Goal: Task Accomplishment & Management: Complete application form

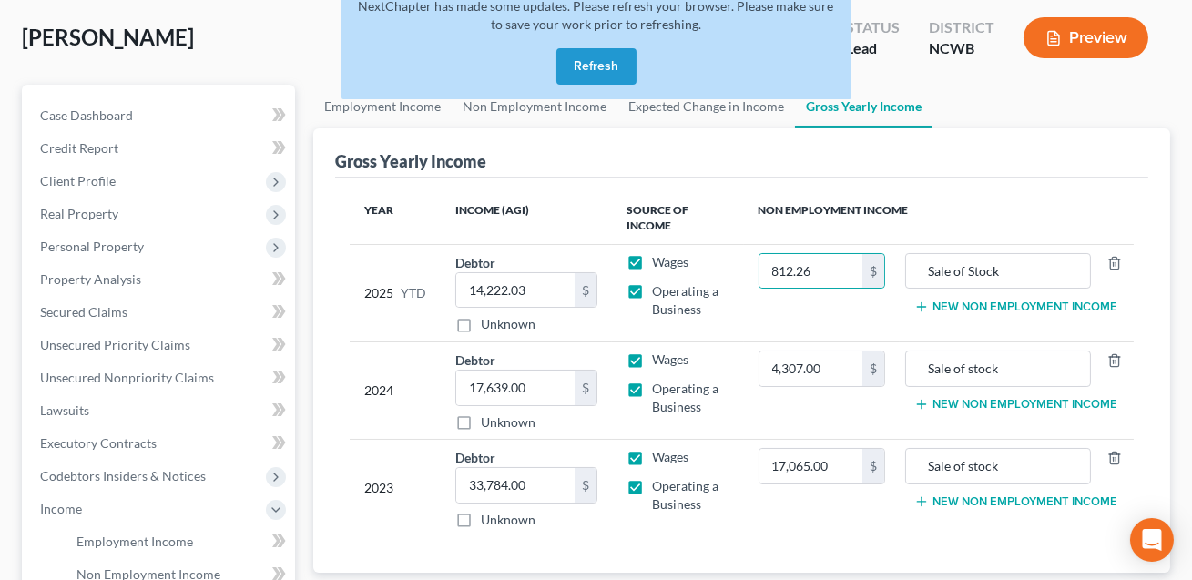
scroll to position [90, 0]
click at [590, 57] on button "Refresh" at bounding box center [596, 66] width 80 height 36
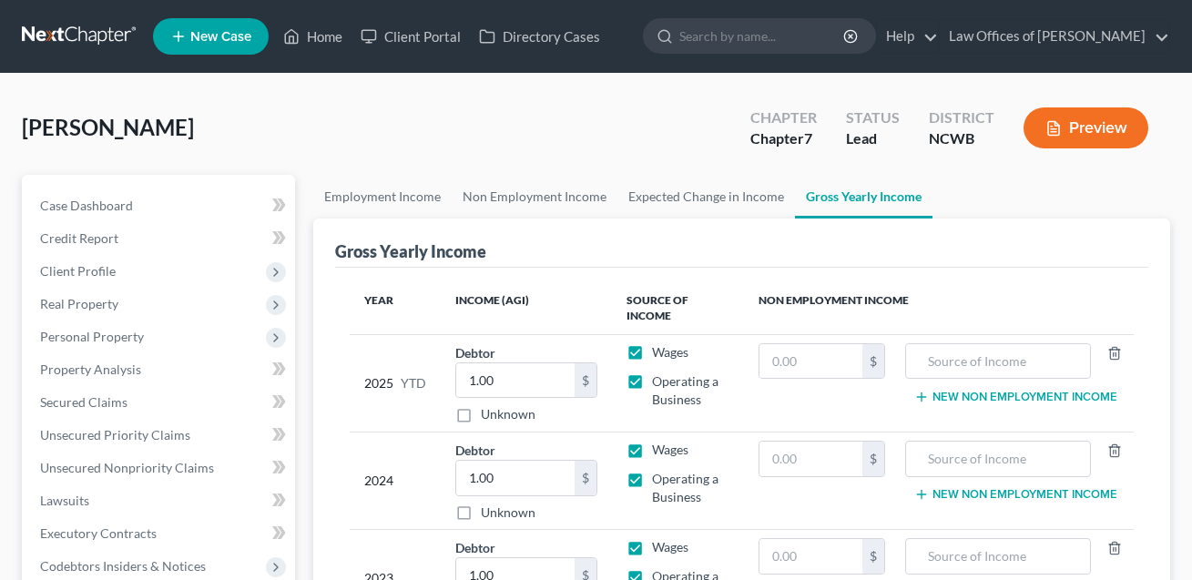
scroll to position [90, 0]
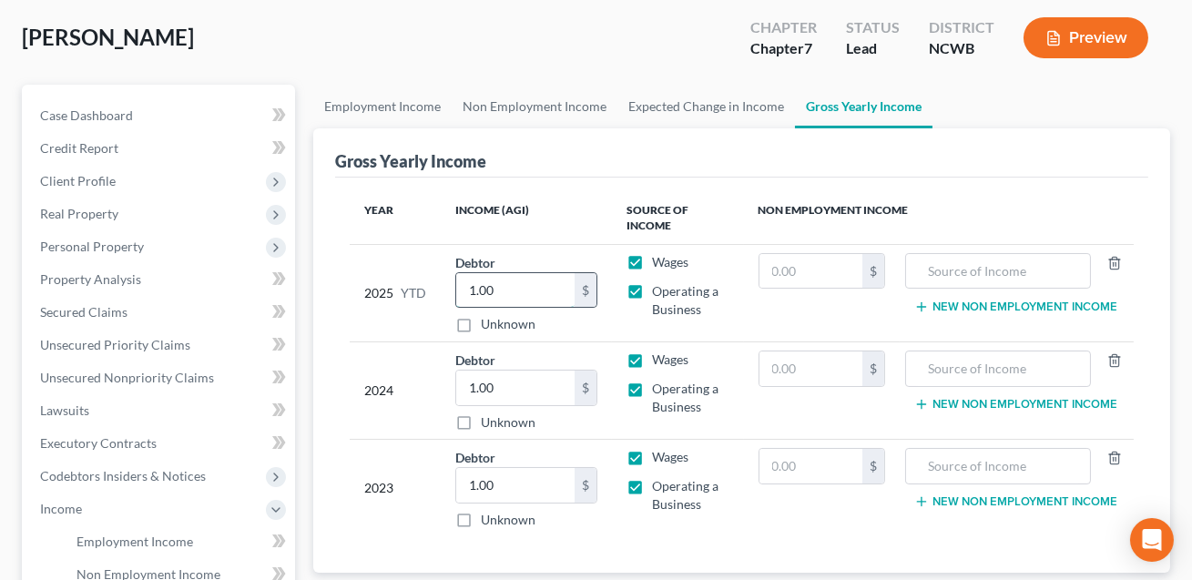
click at [477, 283] on input "1.00" at bounding box center [515, 290] width 118 height 35
type input "14,222.03"
click at [495, 387] on input "1.00" at bounding box center [515, 388] width 118 height 35
type input "17,639.00"
click at [503, 476] on input "1.00" at bounding box center [515, 485] width 118 height 35
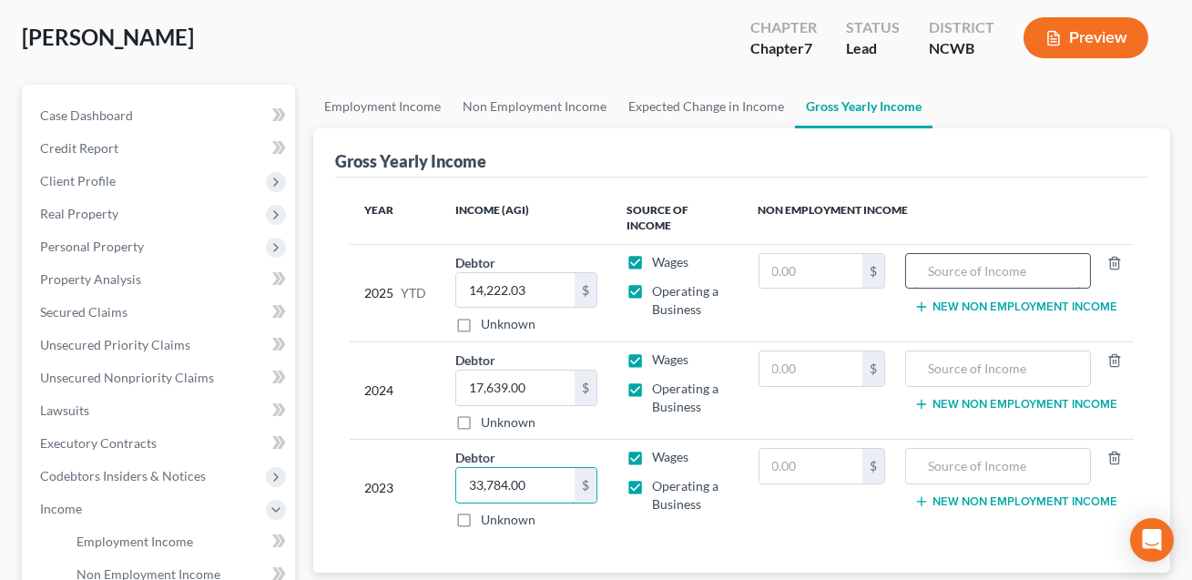
type input "33,784.00"
click at [963, 275] on input "text" at bounding box center [998, 271] width 166 height 35
type input "Sale of Stock"
click at [811, 255] on input "text" at bounding box center [810, 271] width 103 height 35
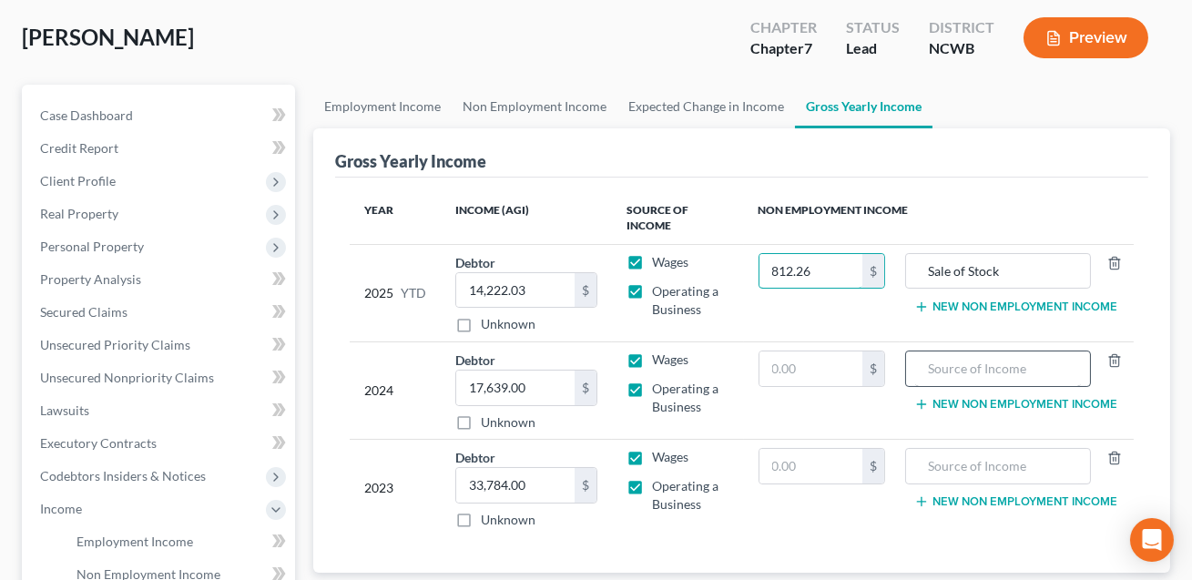
type input "812.26"
click at [970, 372] on input "text" at bounding box center [998, 368] width 166 height 35
type input "Sale of Stock"
click at [844, 361] on input "text" at bounding box center [810, 368] width 103 height 35
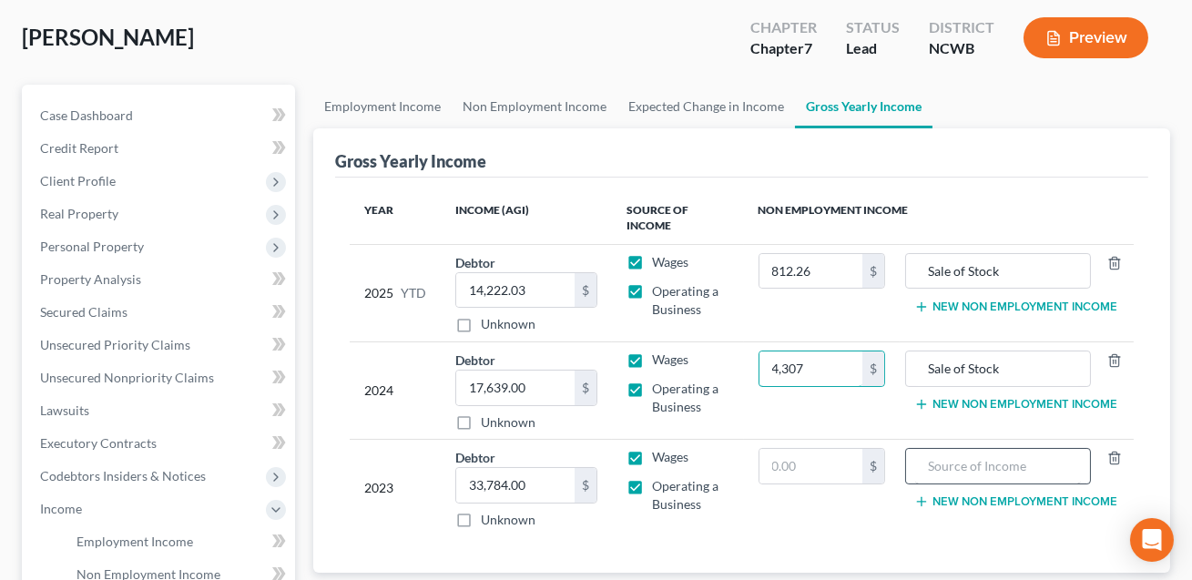
type input "4,307"
click at [950, 456] on input "text" at bounding box center [998, 466] width 166 height 35
click at [974, 465] on input "Sale of stock" at bounding box center [998, 466] width 166 height 35
type input "Sale of Stock"
click at [835, 463] on input "text" at bounding box center [810, 466] width 103 height 35
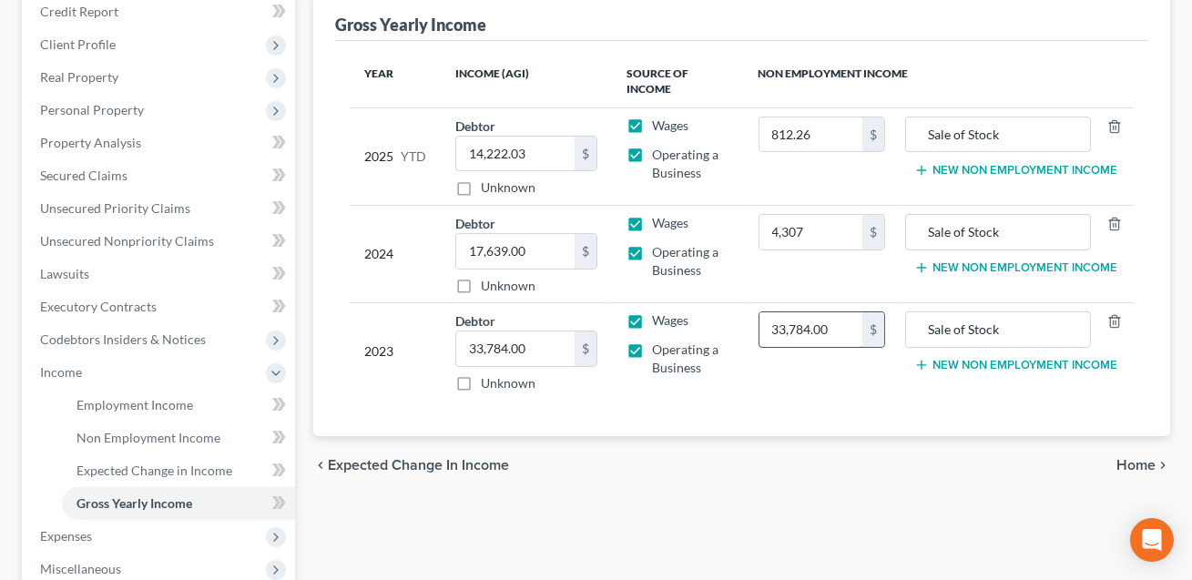
scroll to position [516, 0]
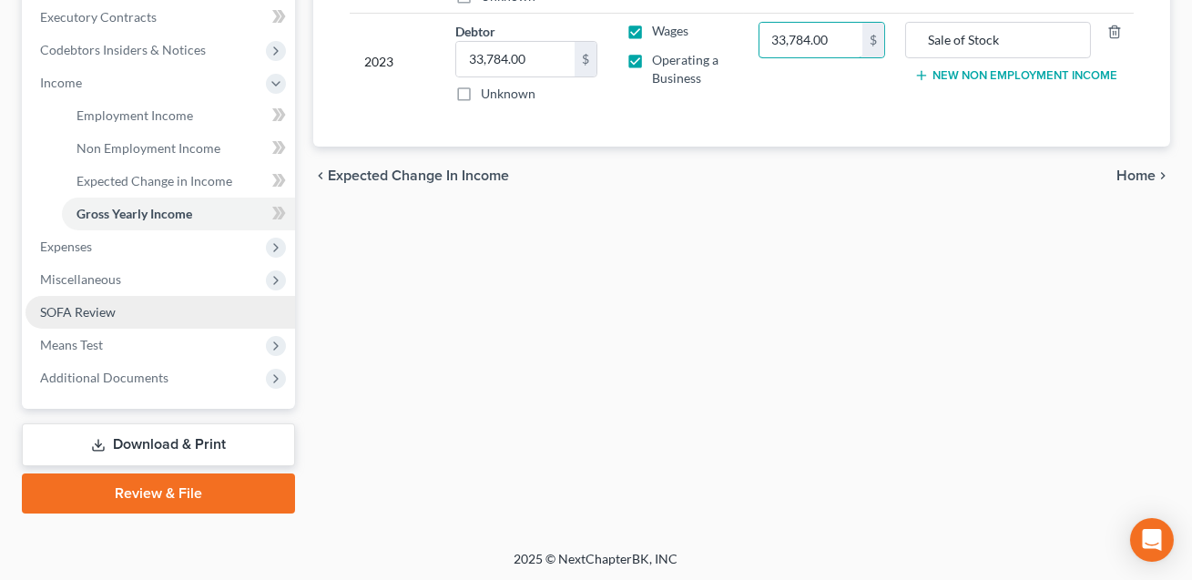
type input "33,784.00"
click at [70, 307] on span "SOFA Review" at bounding box center [78, 311] width 76 height 15
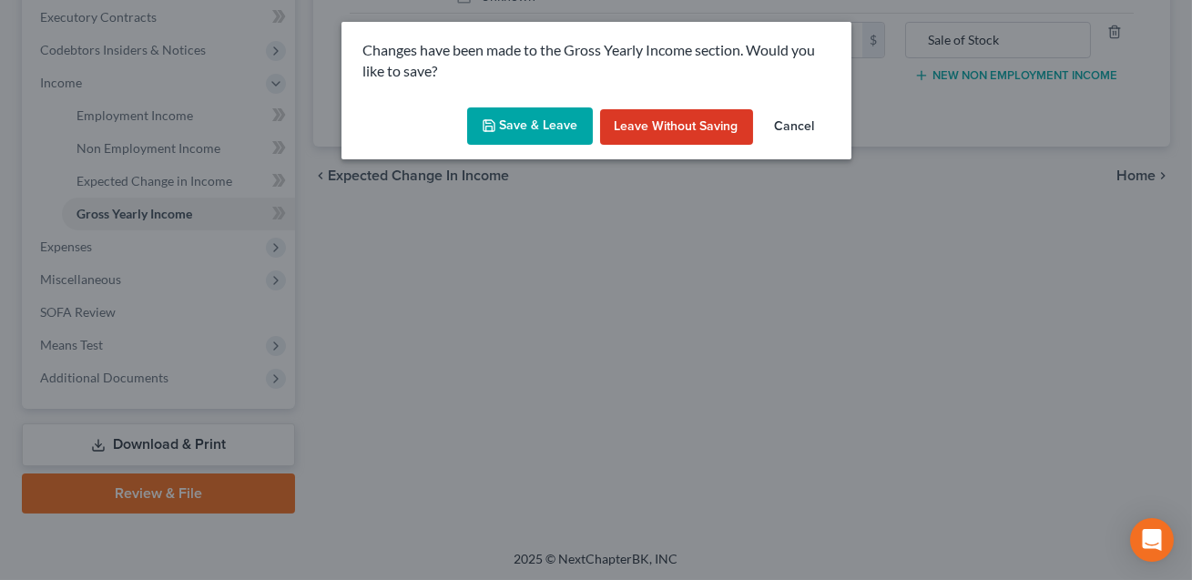
click at [557, 117] on button "Save & Leave" at bounding box center [530, 126] width 126 height 38
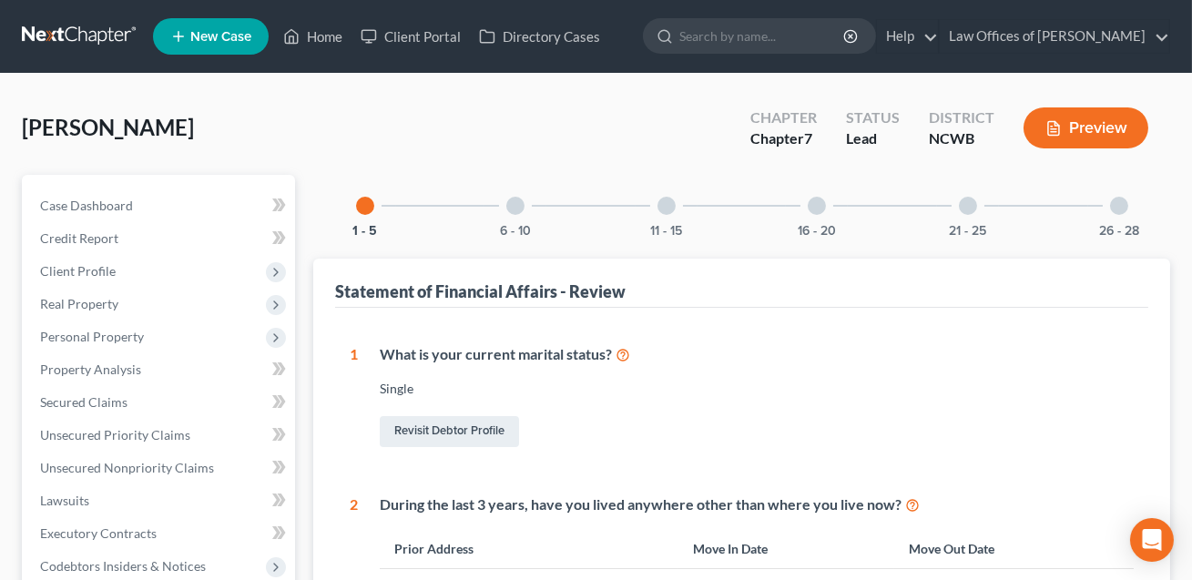
click at [816, 208] on div at bounding box center [817, 206] width 18 height 18
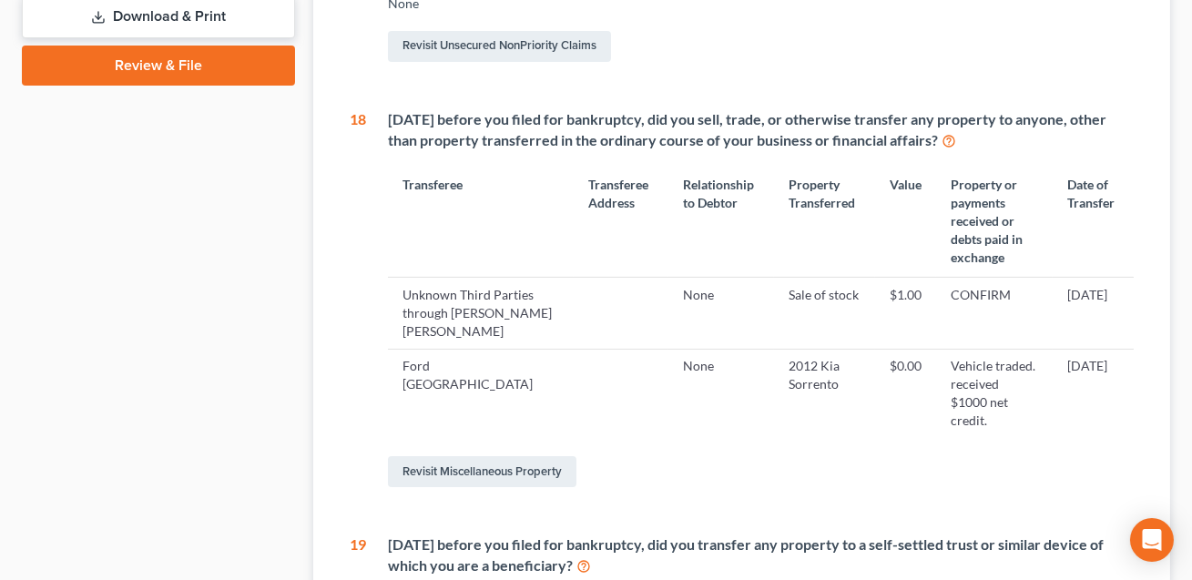
scroll to position [981, 0]
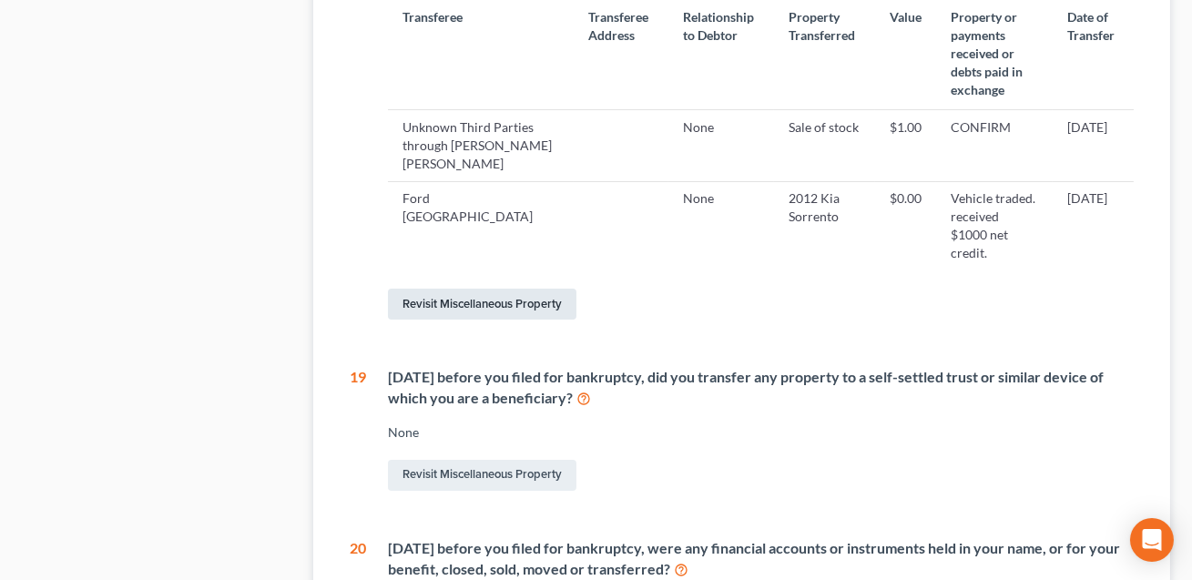
click at [458, 289] on link "Revisit Miscellaneous Property" at bounding box center [482, 304] width 188 height 31
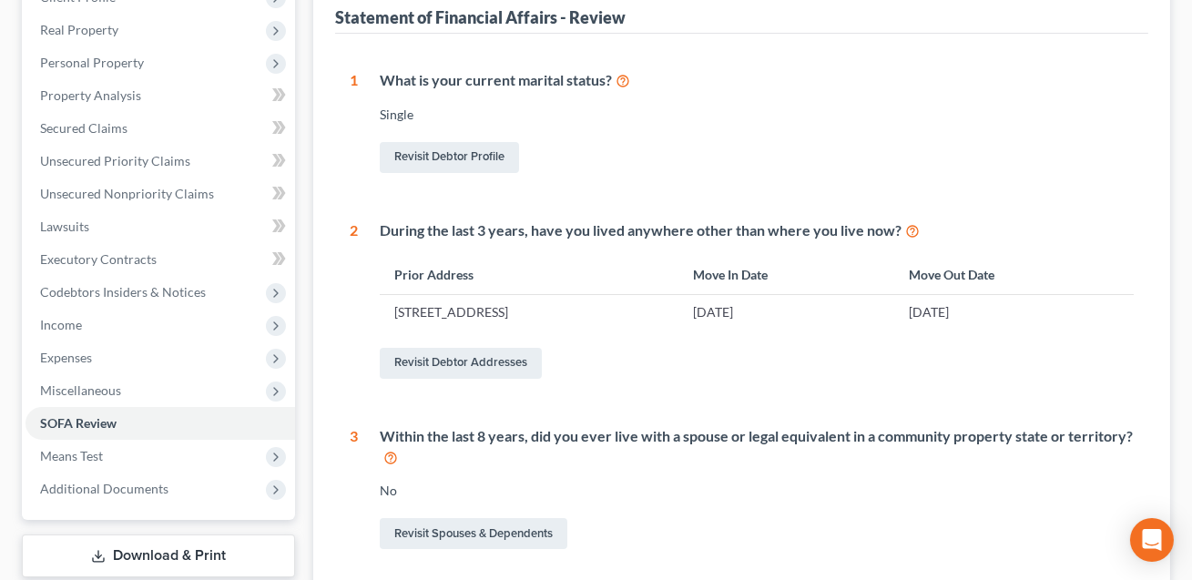
scroll to position [138, 0]
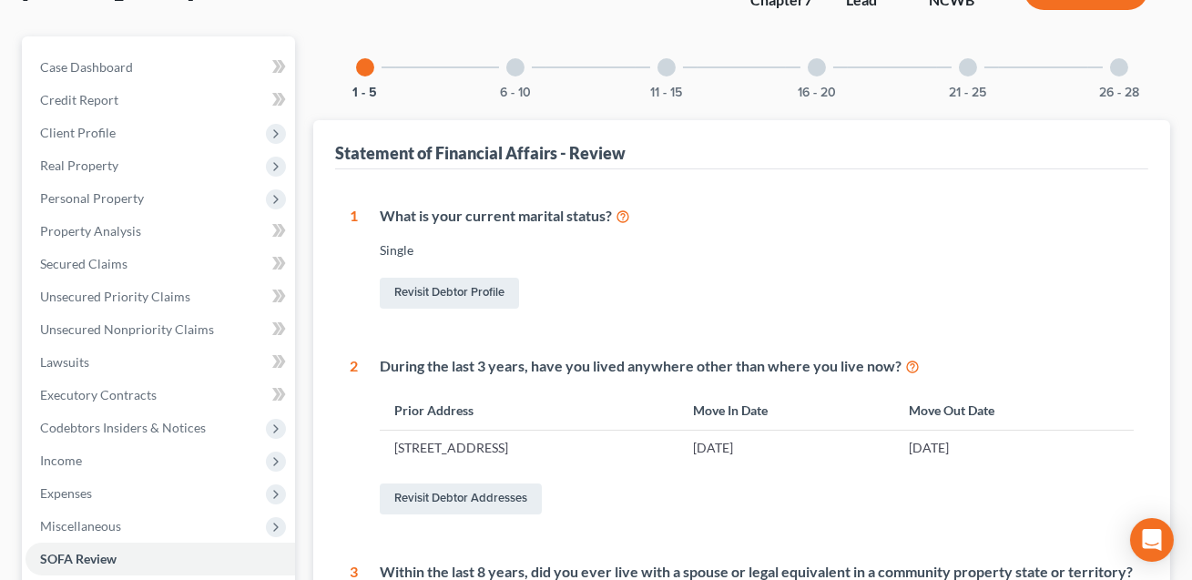
click at [816, 70] on div at bounding box center [817, 67] width 18 height 18
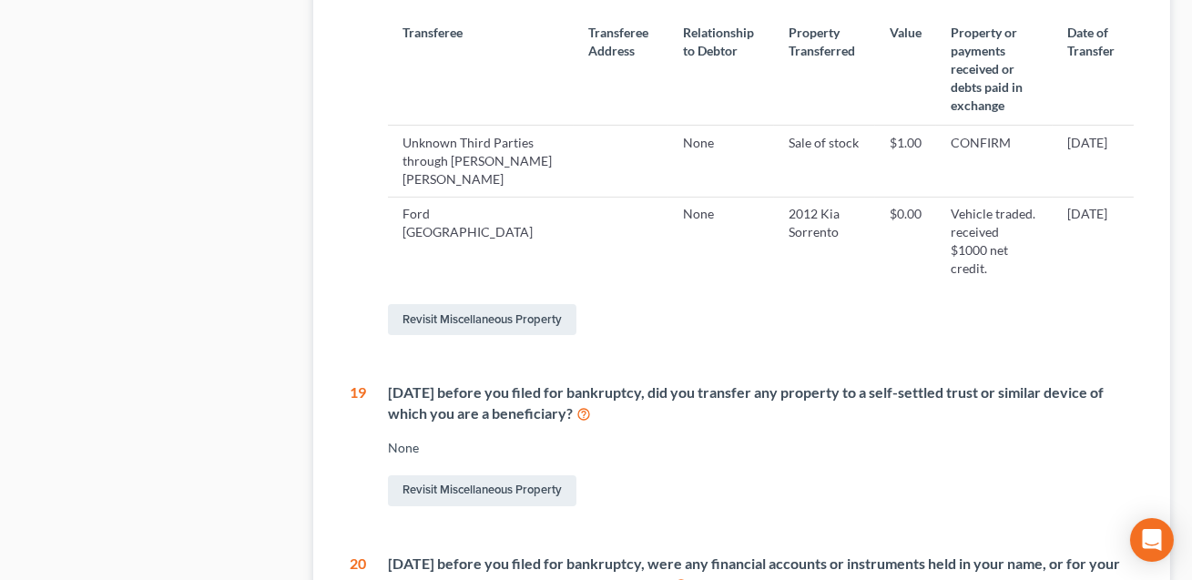
scroll to position [1000, 0]
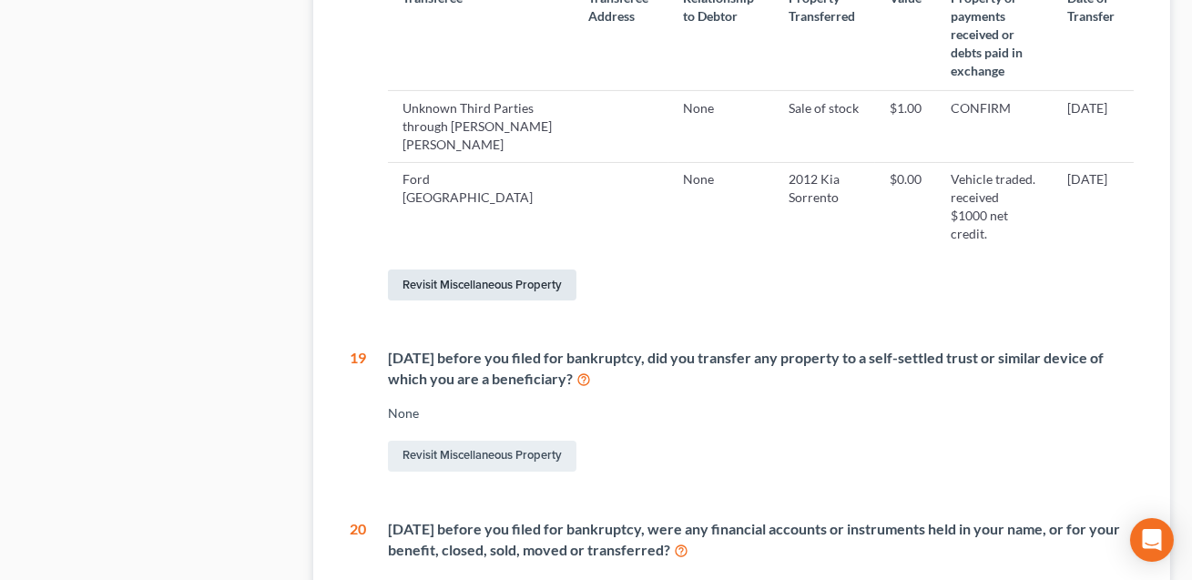
click at [493, 269] on link "Revisit Miscellaneous Property" at bounding box center [482, 284] width 188 height 31
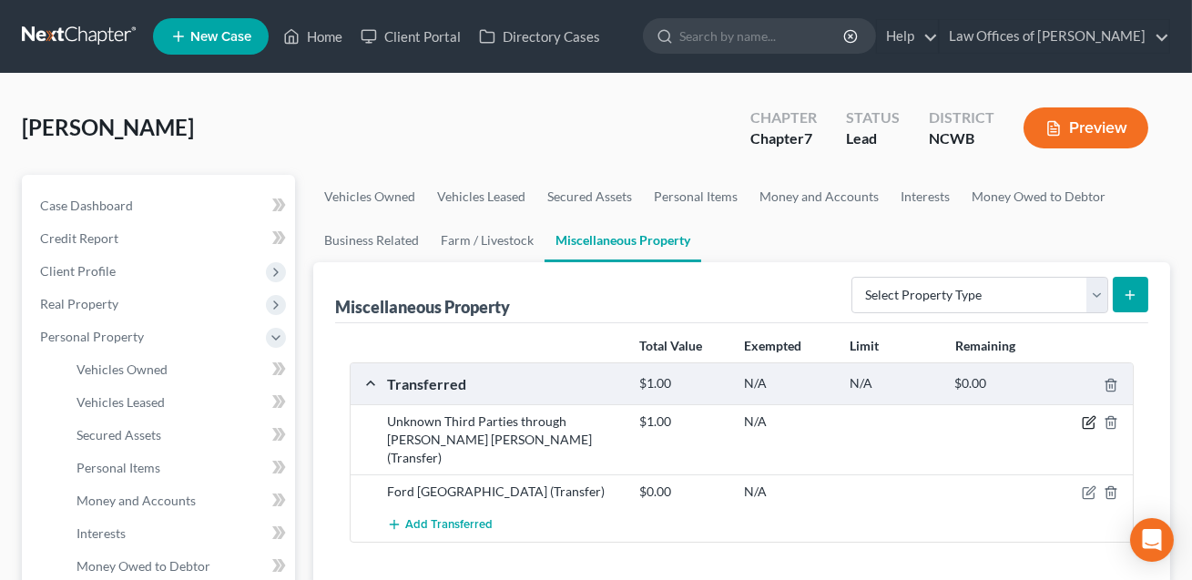
click at [1090, 419] on icon "button" at bounding box center [1090, 421] width 8 height 8
select select "Ordinary (within 2 years)"
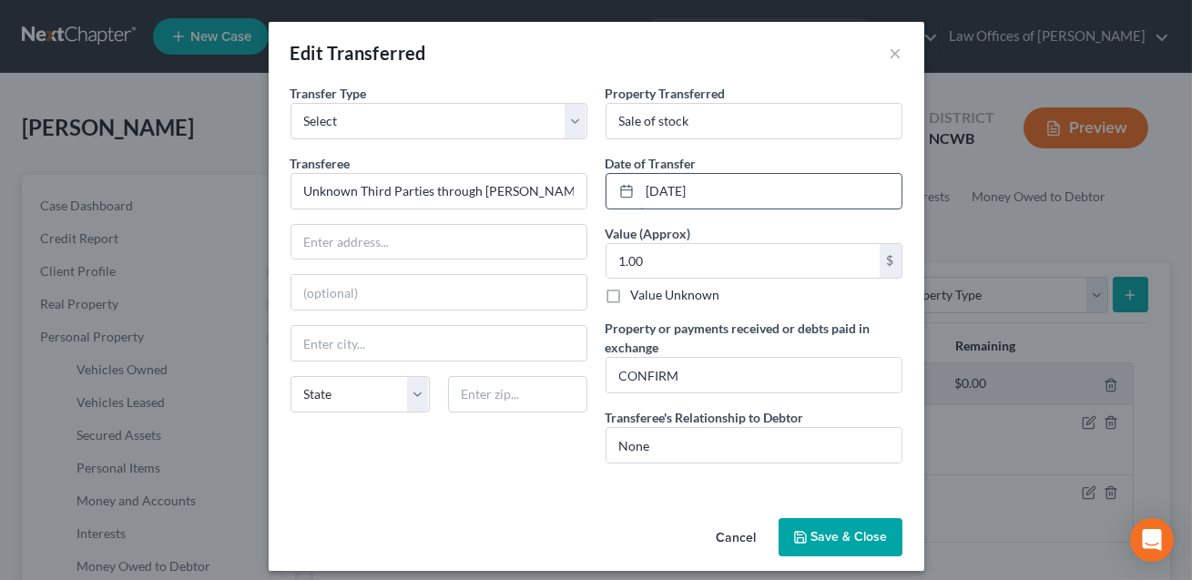
drag, startPoint x: 738, startPoint y: 193, endPoint x: 645, endPoint y: 191, distance: 92.9
click at [645, 191] on input "[DATE]" at bounding box center [770, 191] width 261 height 35
click at [724, 198] on input "[DATE]" at bounding box center [770, 191] width 261 height 35
click at [654, 265] on input "1.00" at bounding box center [742, 261] width 273 height 35
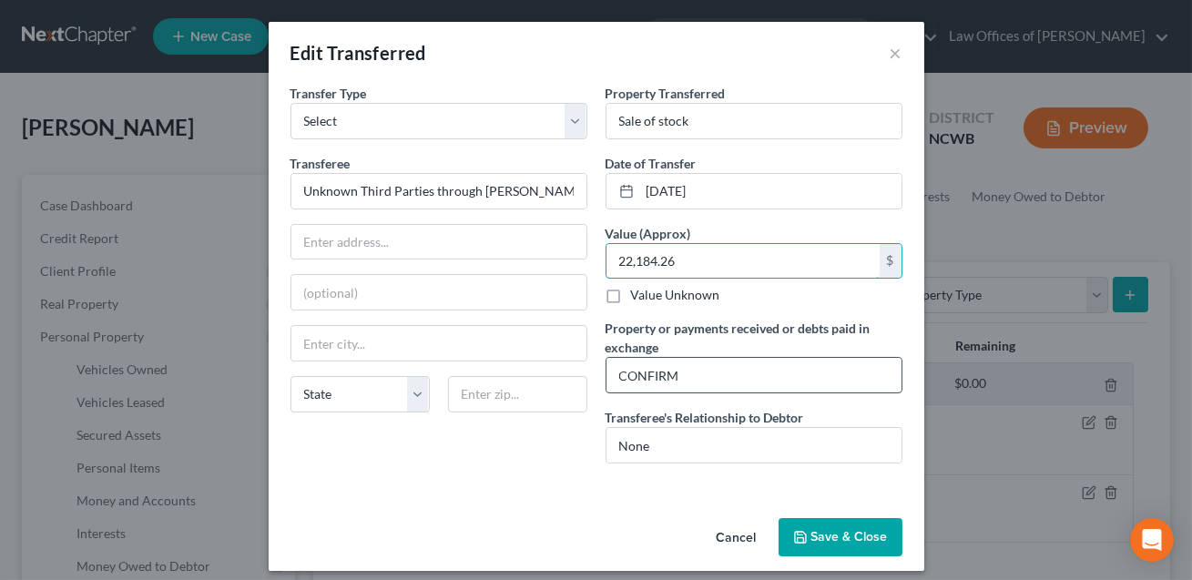
type input "22,184.26"
drag, startPoint x: 690, startPoint y: 373, endPoint x: 605, endPoint y: 375, distance: 84.7
click at [606, 375] on input "CONFIRM" at bounding box center [753, 375] width 295 height 35
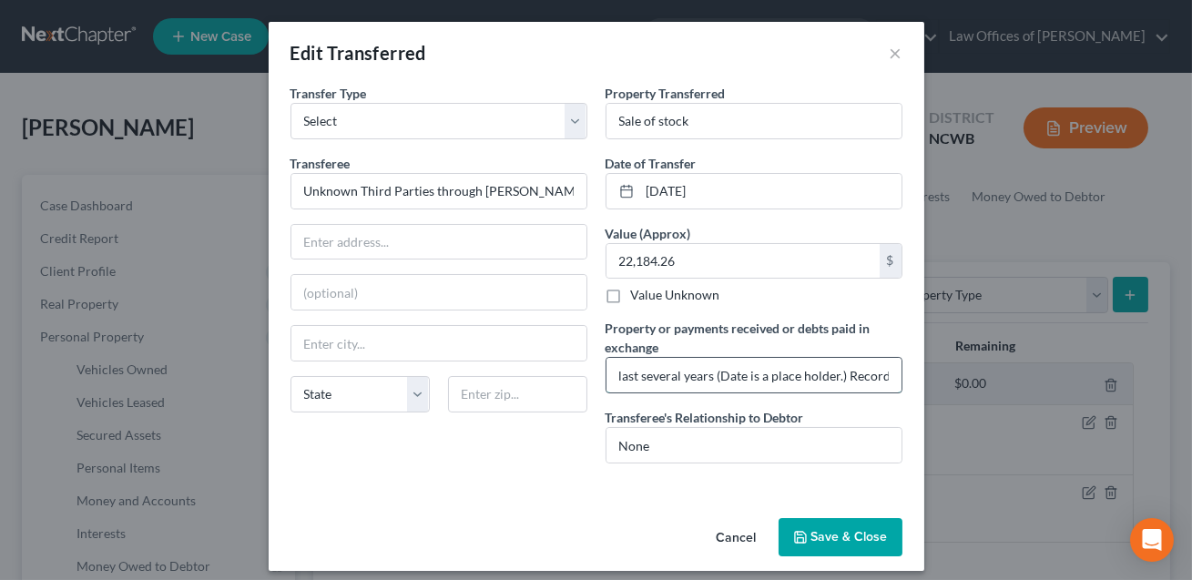
scroll to position [0, 196]
type input "Stocks sold at various times of the last several years (Date is a place holder.…"
click at [842, 538] on button "Save & Close" at bounding box center [840, 537] width 124 height 38
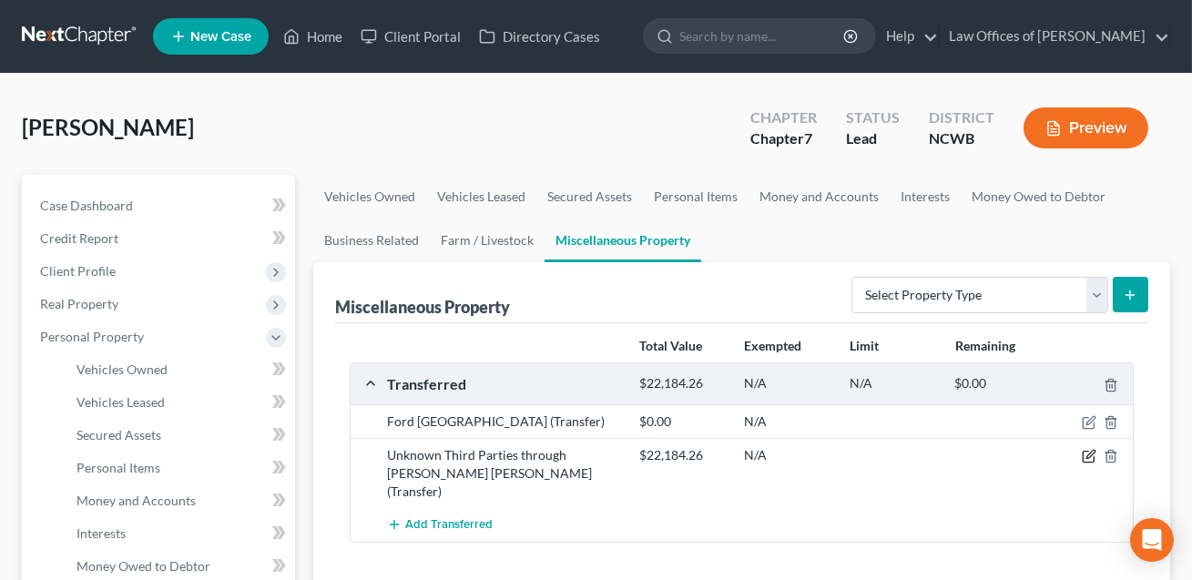
click at [1090, 456] on icon "button" at bounding box center [1089, 456] width 15 height 15
select select "Ordinary (within 2 years)"
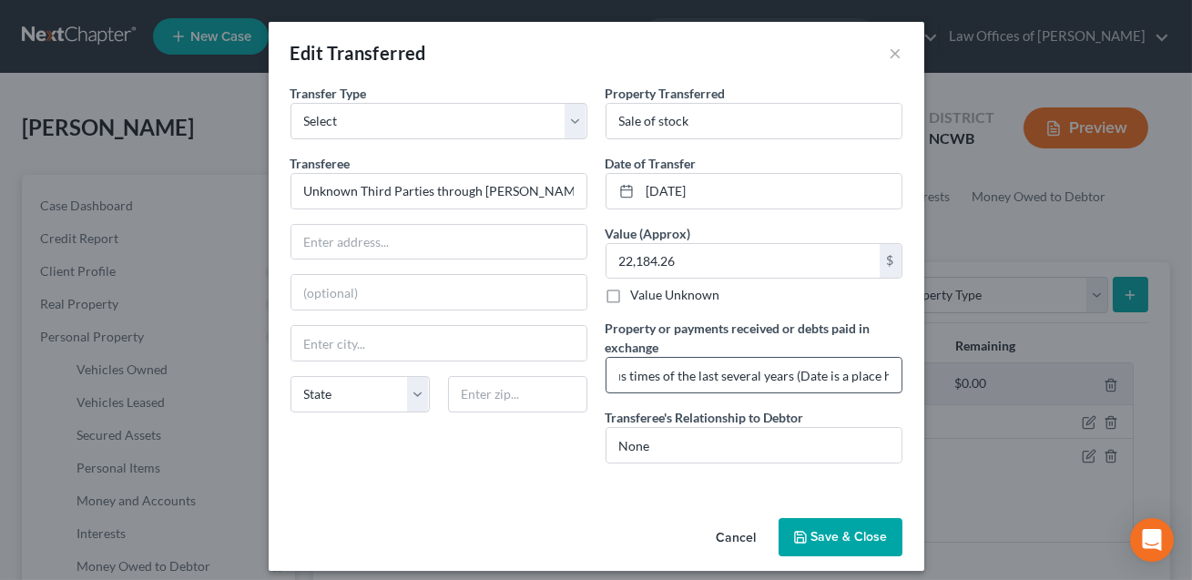
scroll to position [0, 193]
click at [889, 376] on input "Stocks sold at various times of the last several years (Date is a place holder.…" at bounding box center [753, 375] width 295 height 35
type input "Stocks sold at various times of the last several years (Date is a place holder.)"
click at [847, 527] on button "Save & Close" at bounding box center [840, 537] width 124 height 38
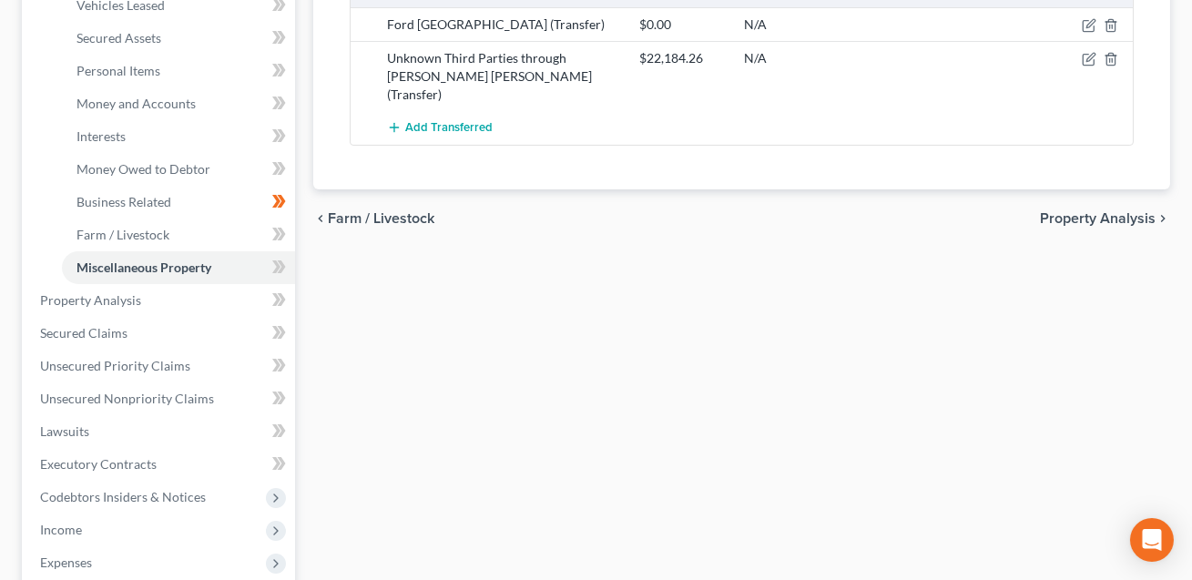
scroll to position [713, 0]
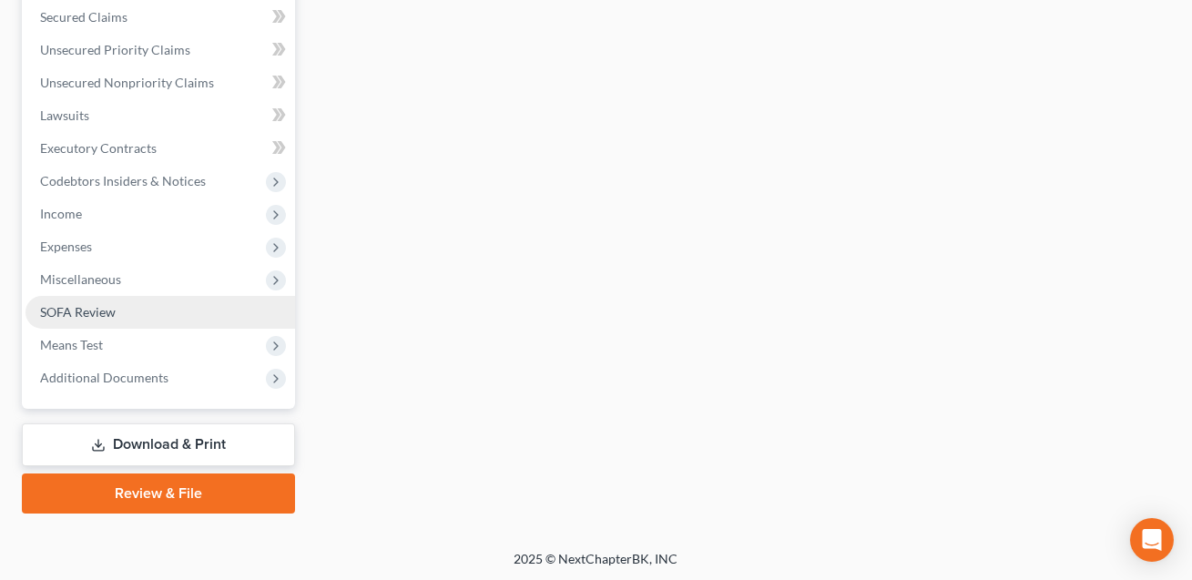
click at [94, 307] on span "SOFA Review" at bounding box center [78, 311] width 76 height 15
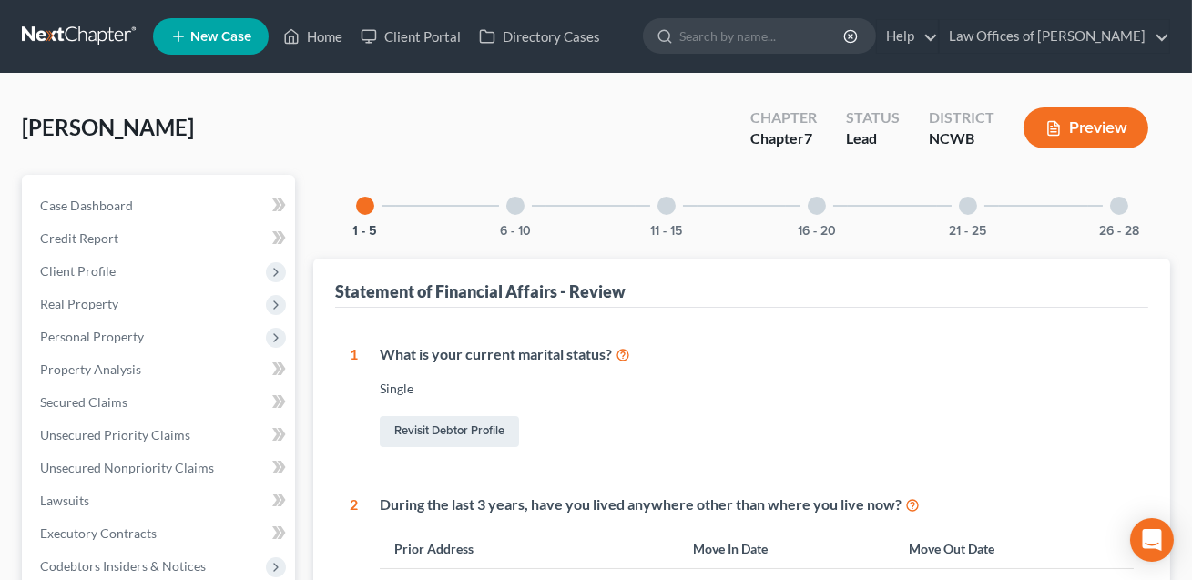
click at [1115, 208] on div at bounding box center [1119, 206] width 18 height 18
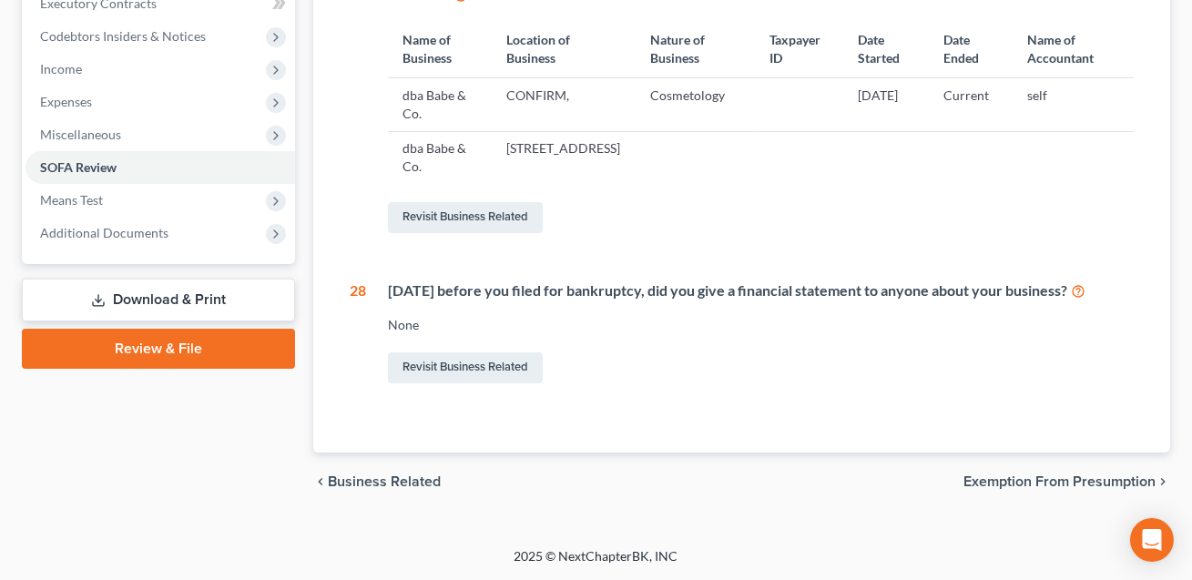
scroll to position [546, 0]
click at [449, 212] on link "Revisit Business Related" at bounding box center [465, 217] width 155 height 31
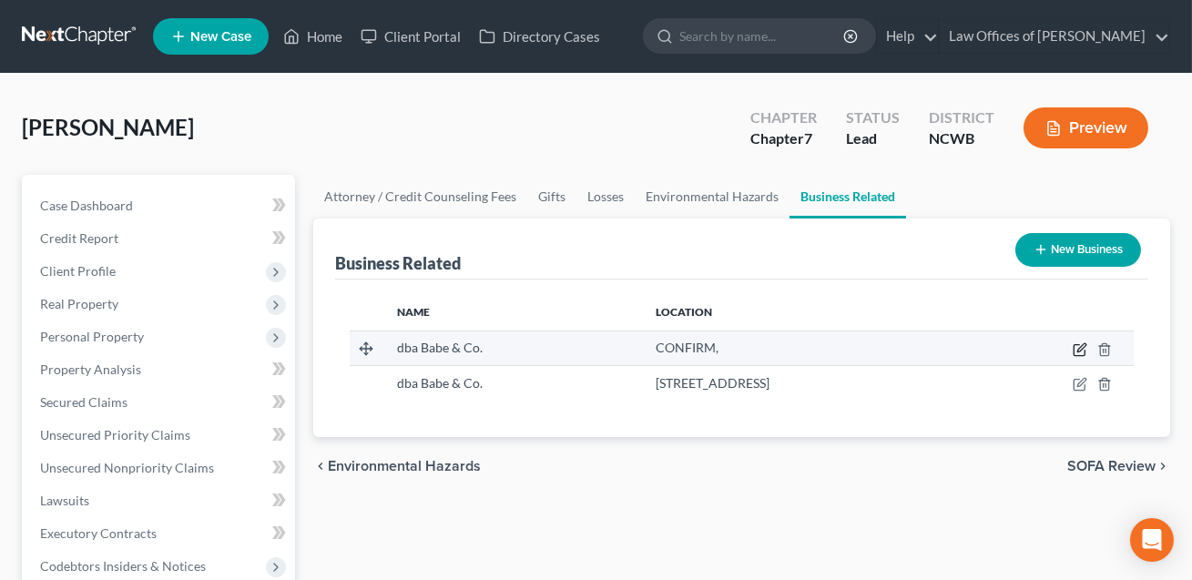
click at [1082, 348] on icon "button" at bounding box center [1081, 347] width 8 height 8
select select "sole_proprietor"
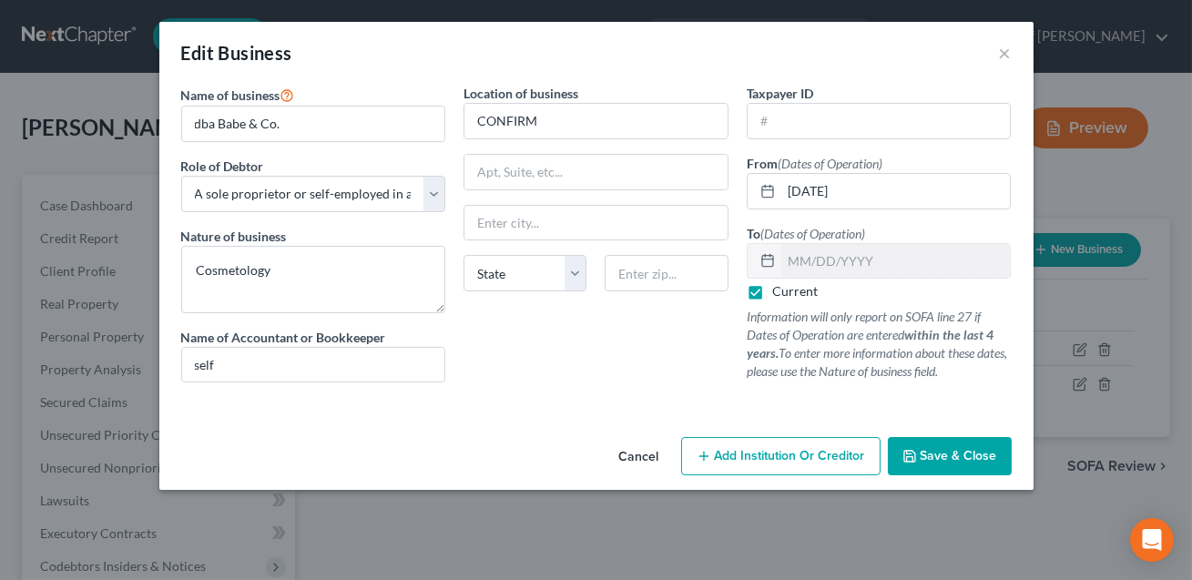
click at [957, 458] on span "Save & Close" at bounding box center [958, 455] width 76 height 15
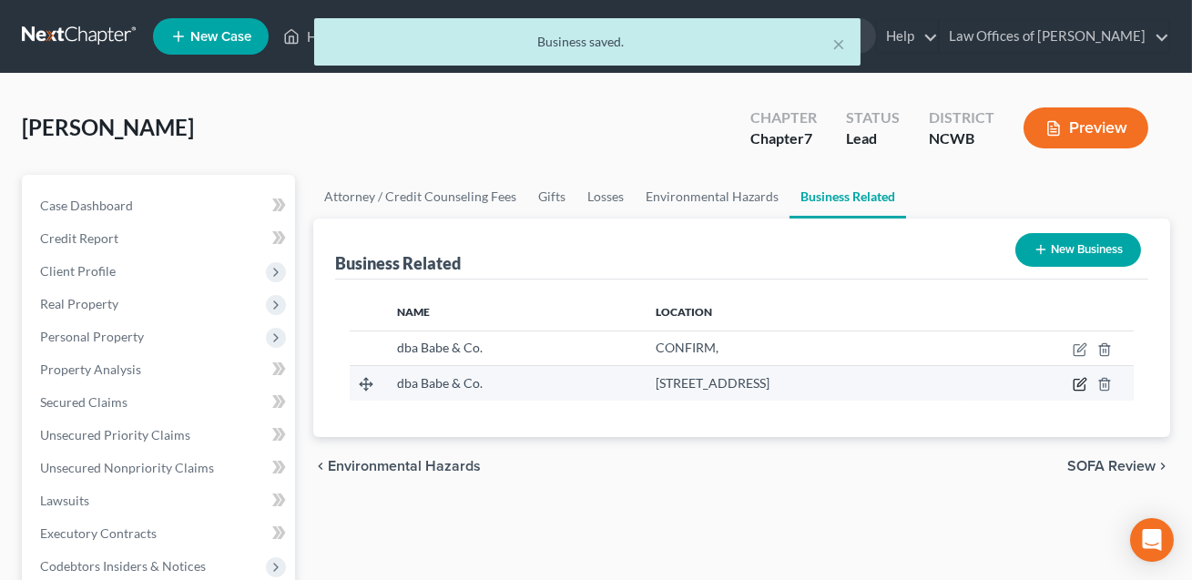
click at [1081, 385] on icon "button" at bounding box center [1079, 384] width 15 height 15
select select "sole_proprietor"
select select "28"
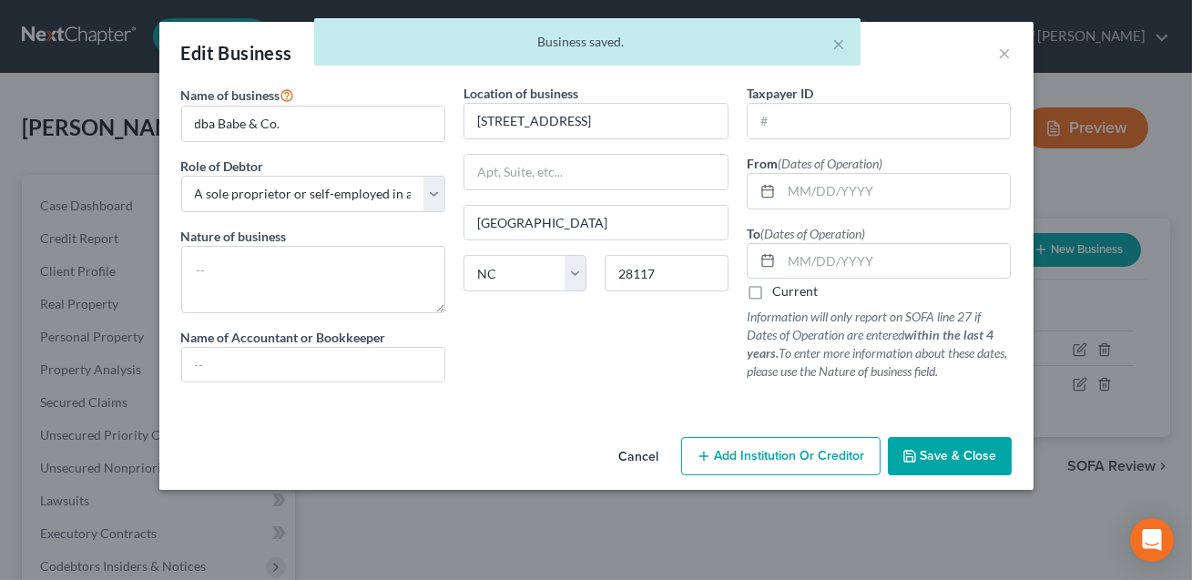
click at [772, 295] on label "Current" at bounding box center [795, 291] width 46 height 18
click at [779, 294] on input "Current" at bounding box center [785, 288] width 12 height 12
checkbox input "true"
click at [789, 193] on input "text" at bounding box center [895, 191] width 229 height 35
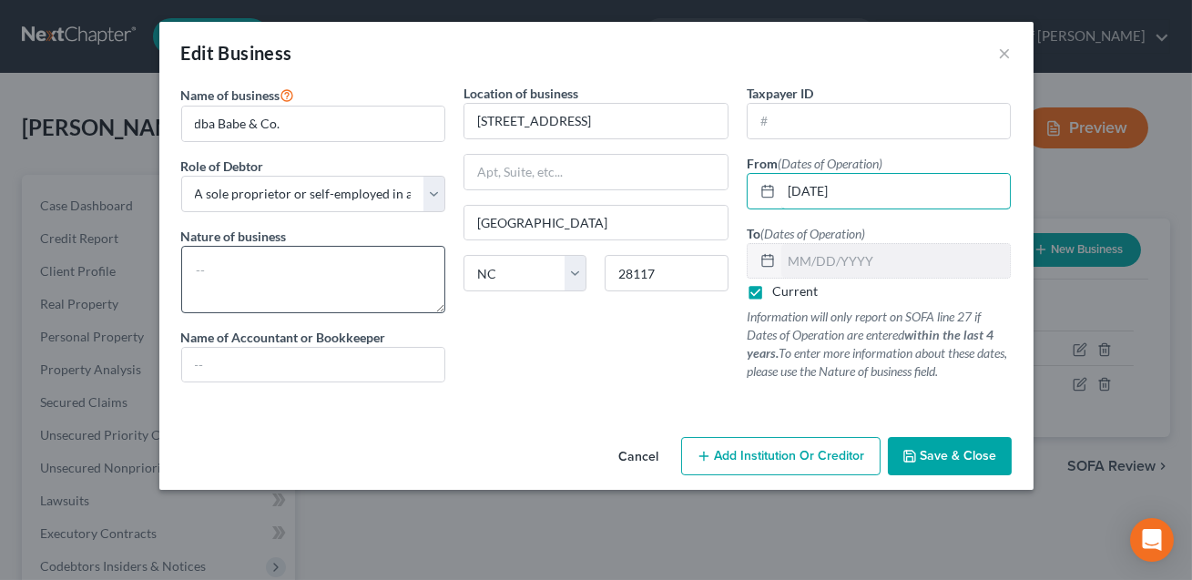
type input "[DATE]"
click at [280, 266] on textarea at bounding box center [313, 279] width 265 height 67
type textarea "Cosmetology"
click at [250, 373] on input "text" at bounding box center [313, 365] width 263 height 35
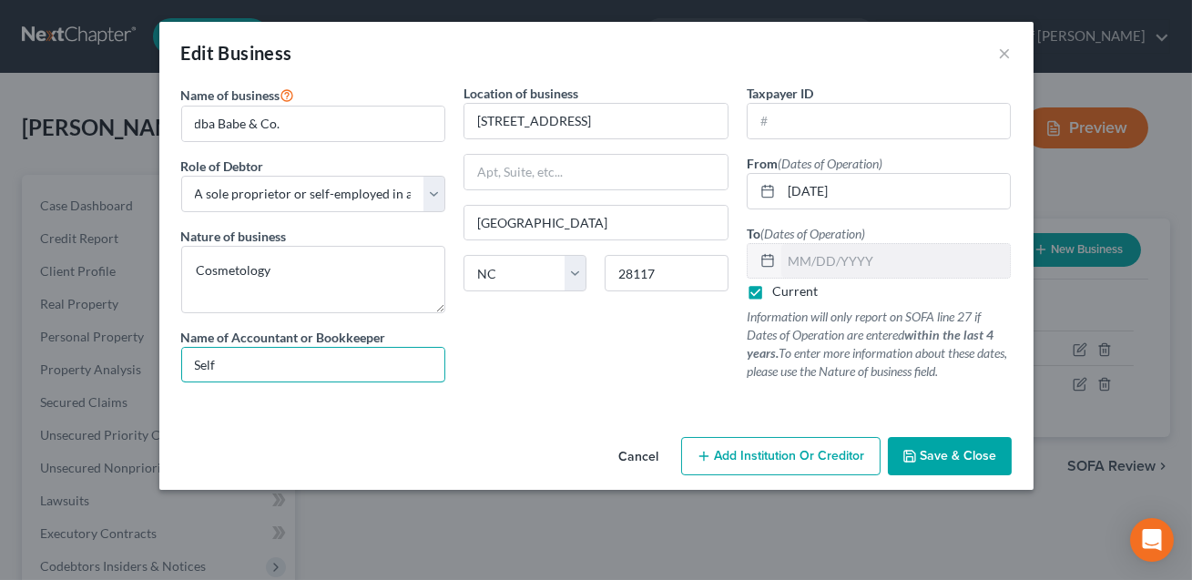
type input "self"
click at [568, 435] on div "Cancel Add Institution Or Creditor Save & Close" at bounding box center [596, 460] width 874 height 60
click at [963, 455] on span "Save & Close" at bounding box center [958, 455] width 76 height 15
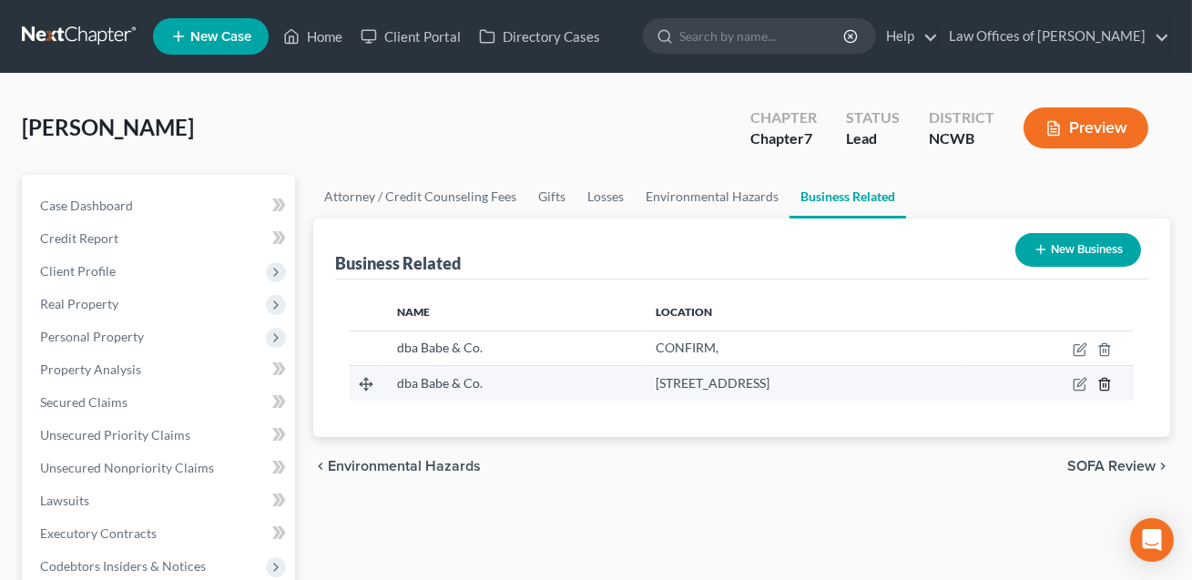
click at [1105, 384] on line "button" at bounding box center [1105, 386] width 0 height 4
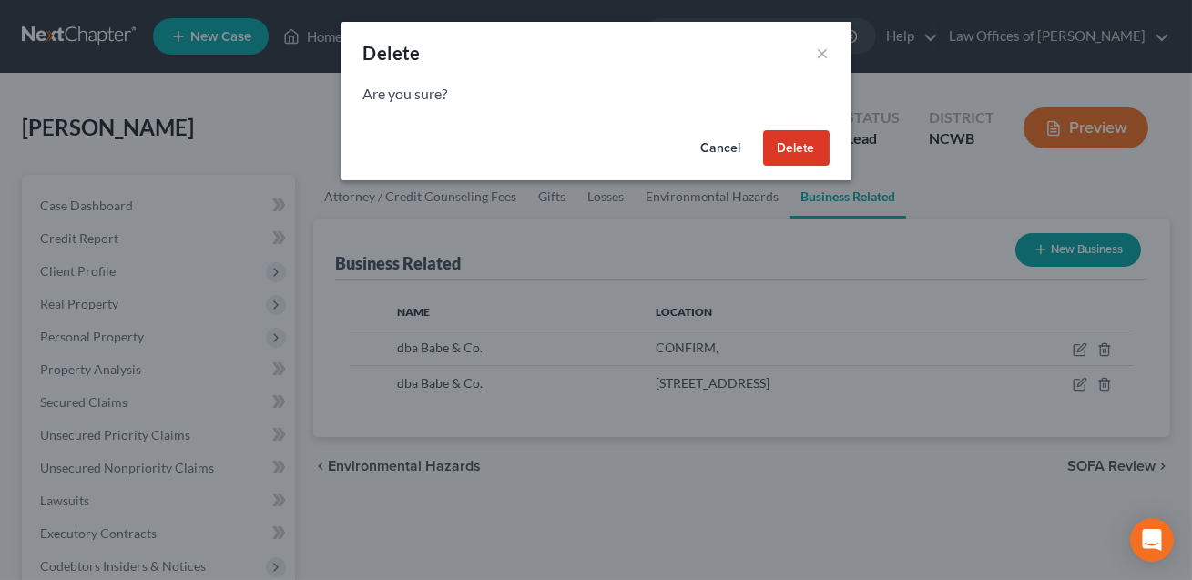
click at [716, 147] on button "Cancel" at bounding box center [720, 148] width 69 height 36
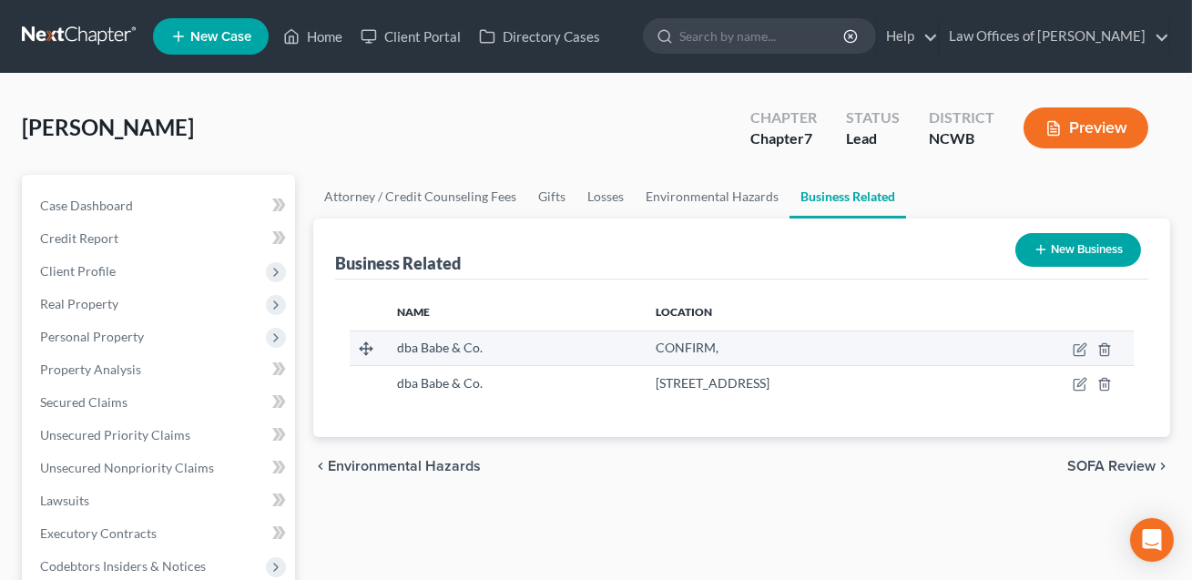
click at [701, 347] on div "CONFIRM," at bounding box center [801, 348] width 293 height 18
click at [1103, 350] on icon "button" at bounding box center [1104, 349] width 15 height 15
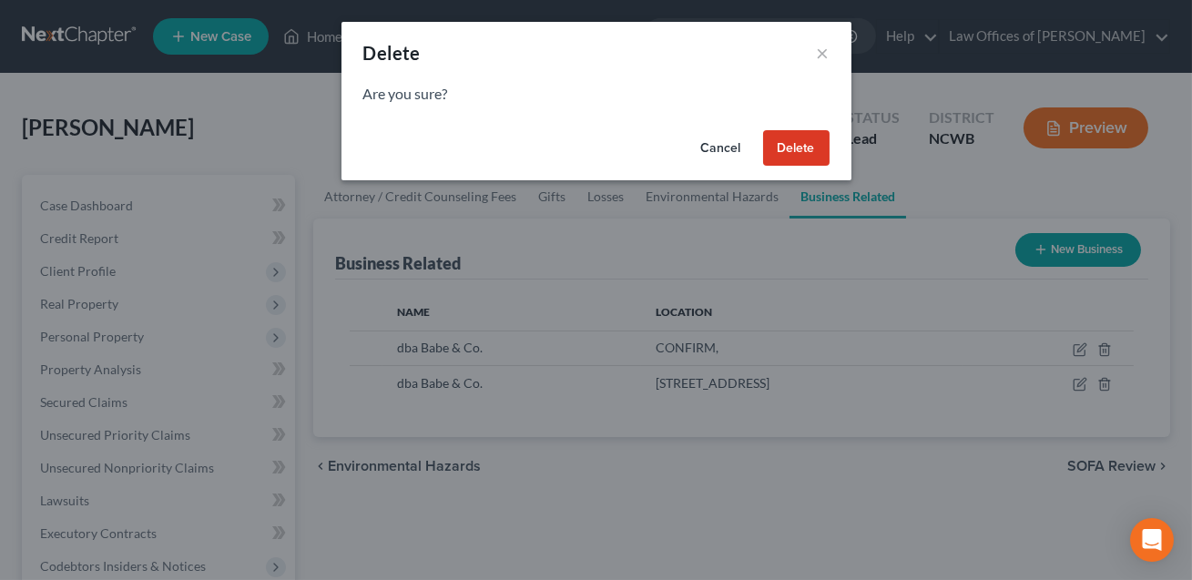
click at [807, 150] on button "Delete" at bounding box center [796, 148] width 66 height 36
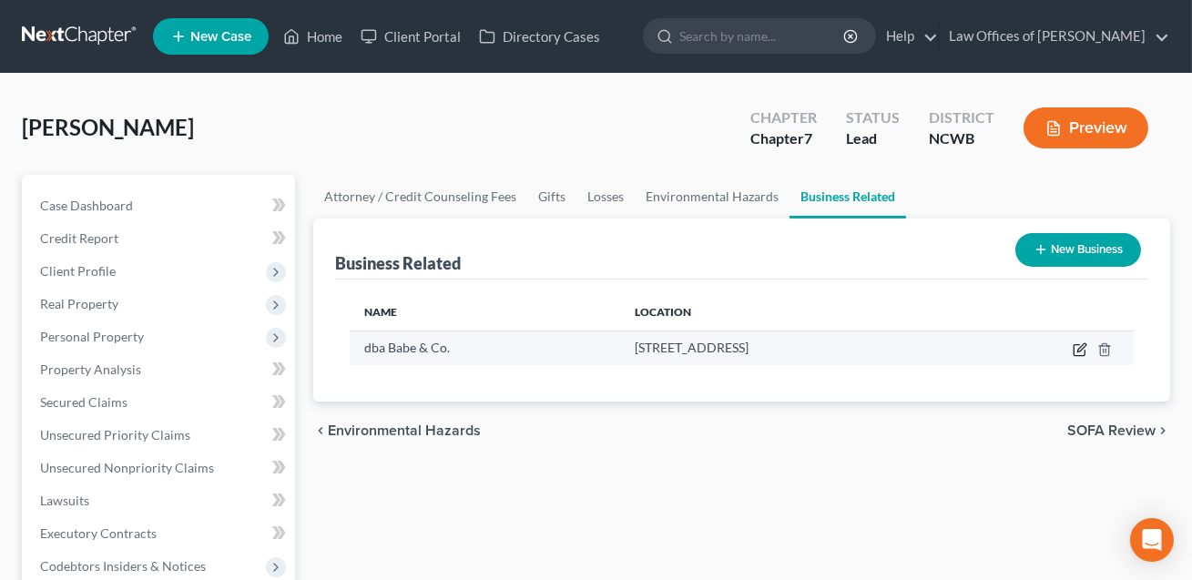
click at [1079, 348] on icon "button" at bounding box center [1079, 349] width 15 height 15
select select "sole_proprietor"
select select "28"
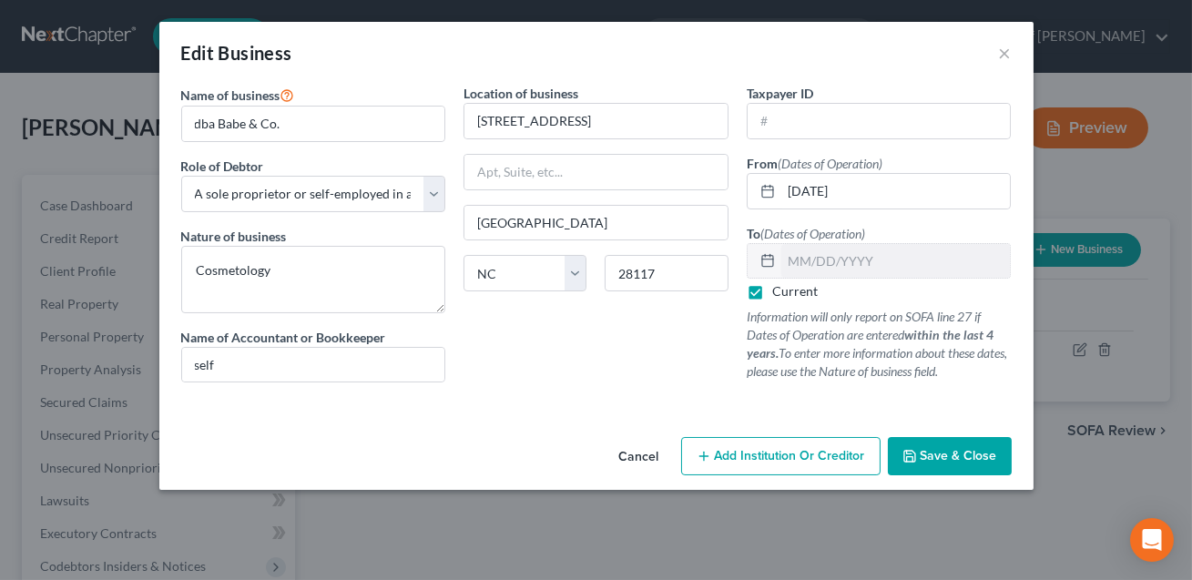
click at [941, 459] on span "Save & Close" at bounding box center [958, 455] width 76 height 15
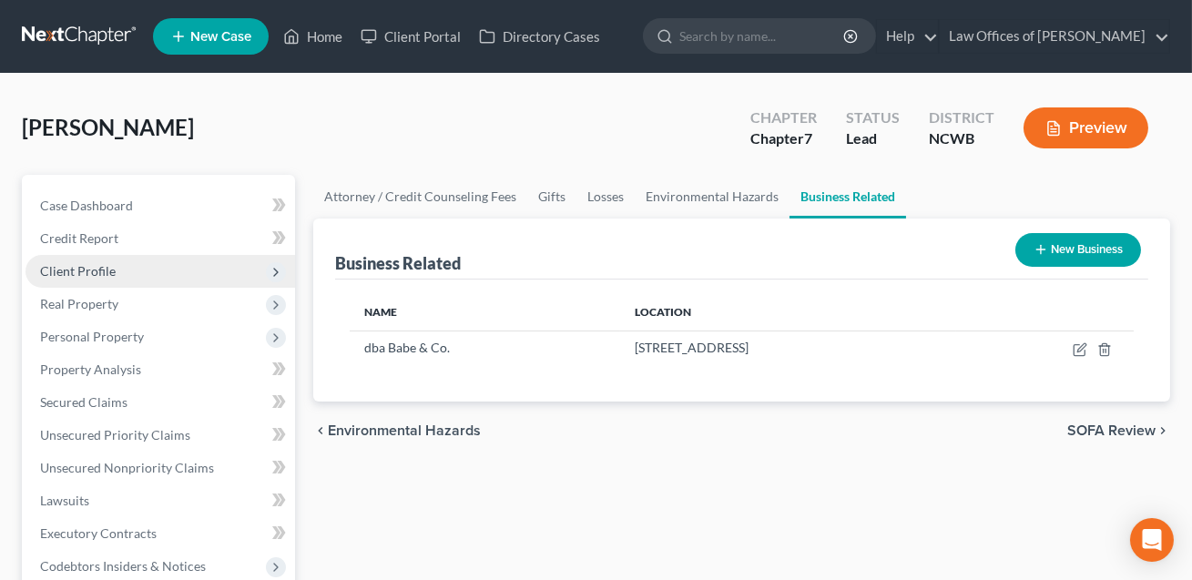
click at [93, 269] on span "Client Profile" at bounding box center [78, 270] width 76 height 15
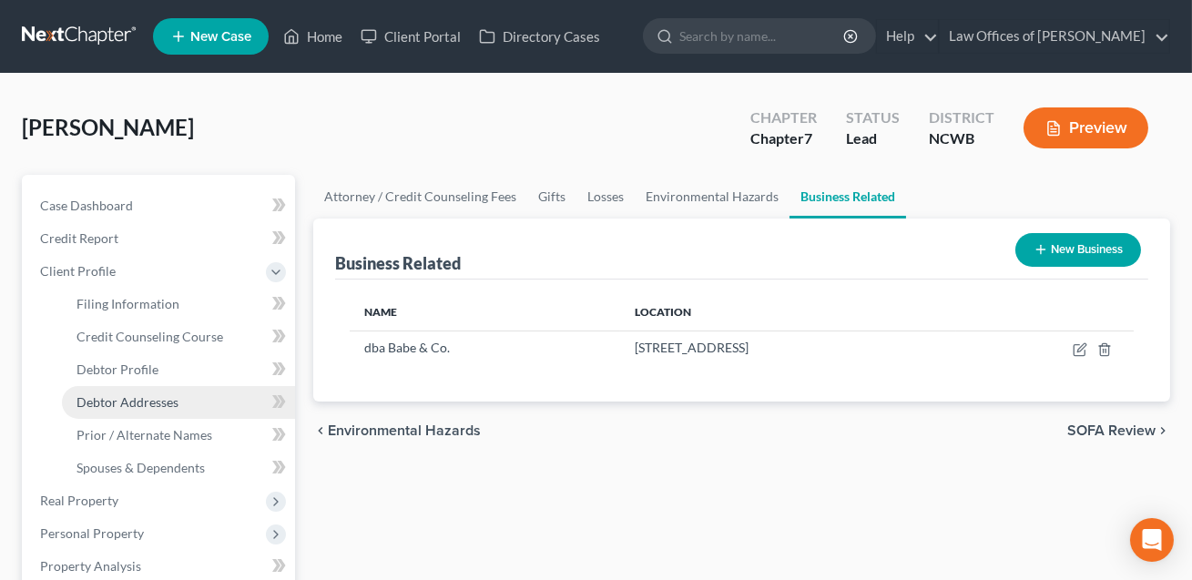
click at [114, 398] on span "Debtor Addresses" at bounding box center [127, 401] width 102 height 15
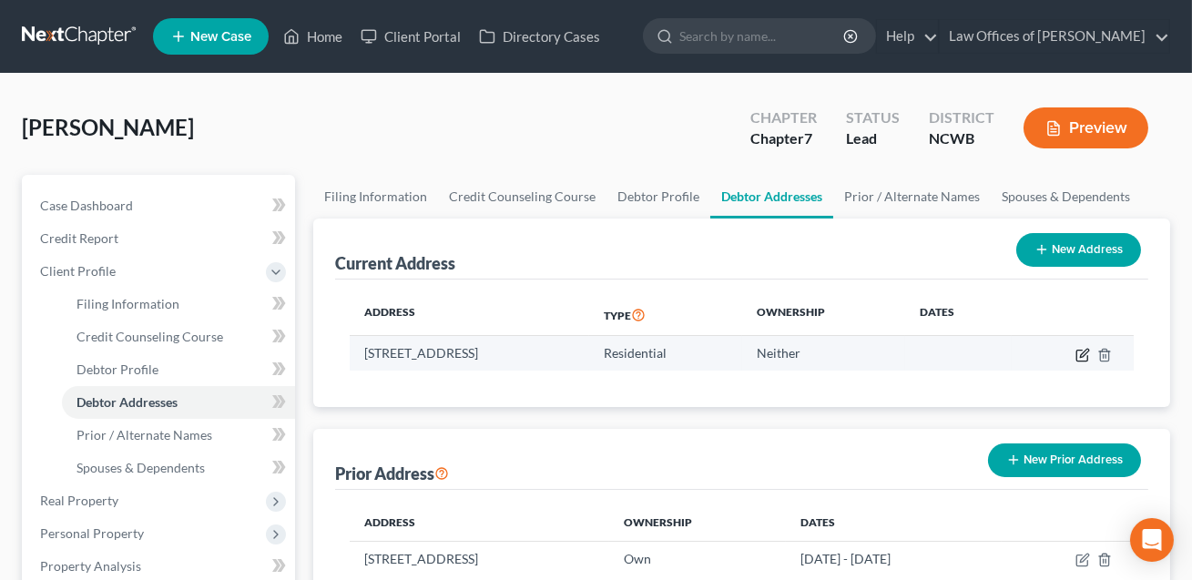
click at [1085, 353] on icon "button" at bounding box center [1084, 353] width 8 height 8
select select "28"
select select "0"
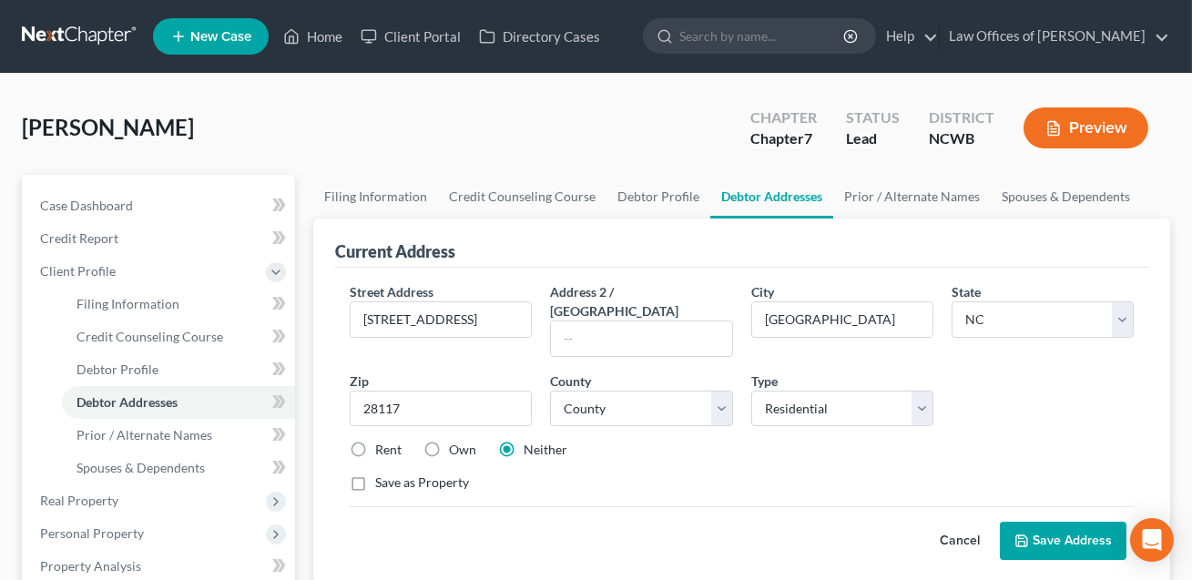
click at [1074, 522] on button "Save Address" at bounding box center [1063, 541] width 127 height 38
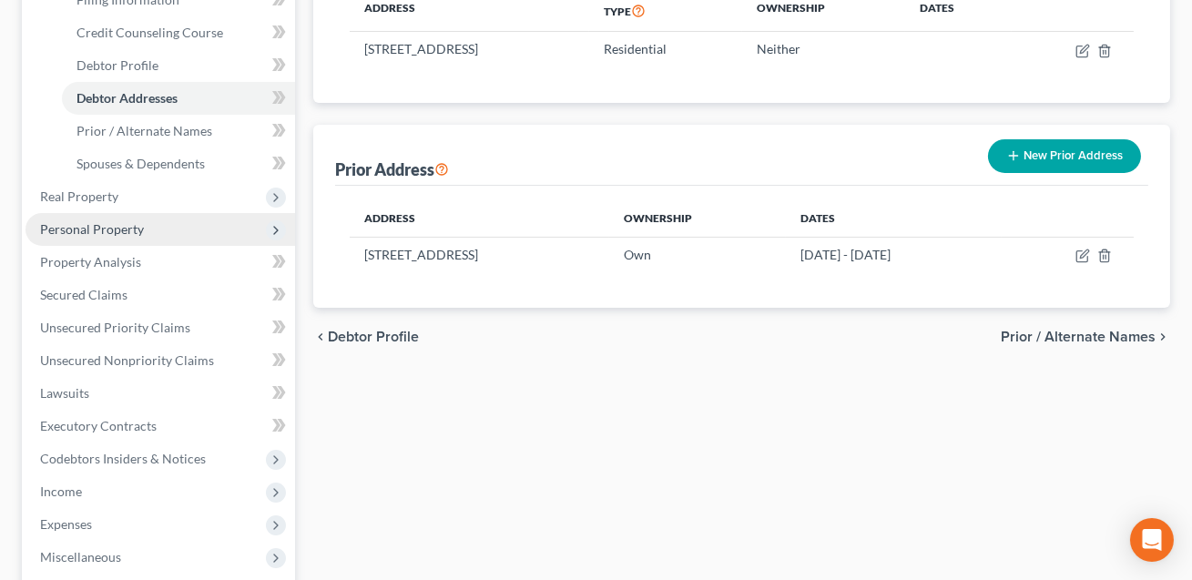
scroll to position [515, 0]
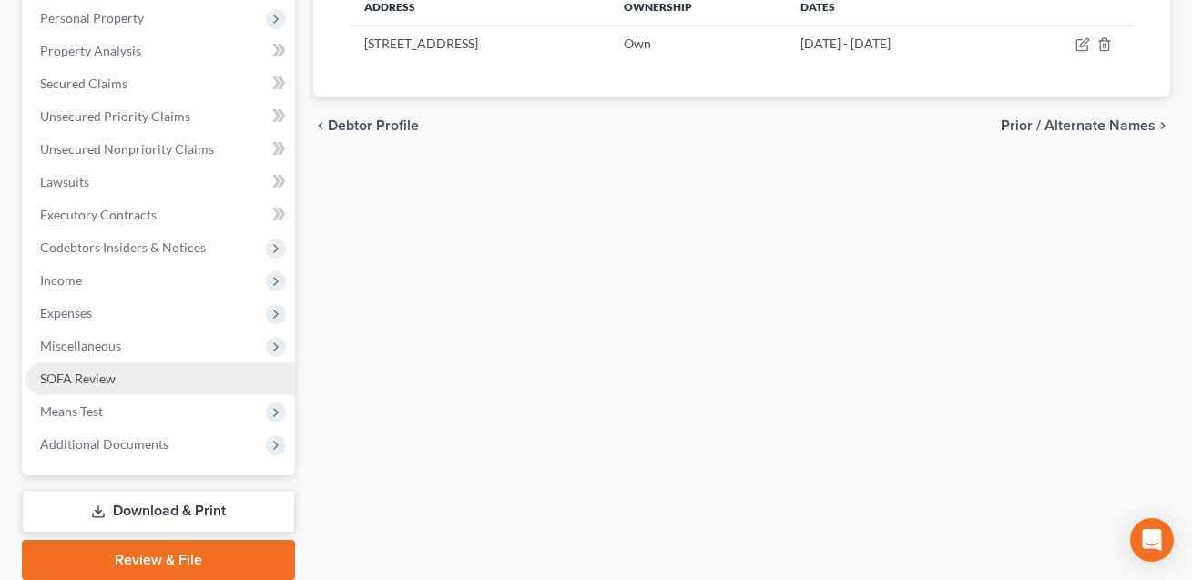
click at [70, 377] on span "SOFA Review" at bounding box center [78, 378] width 76 height 15
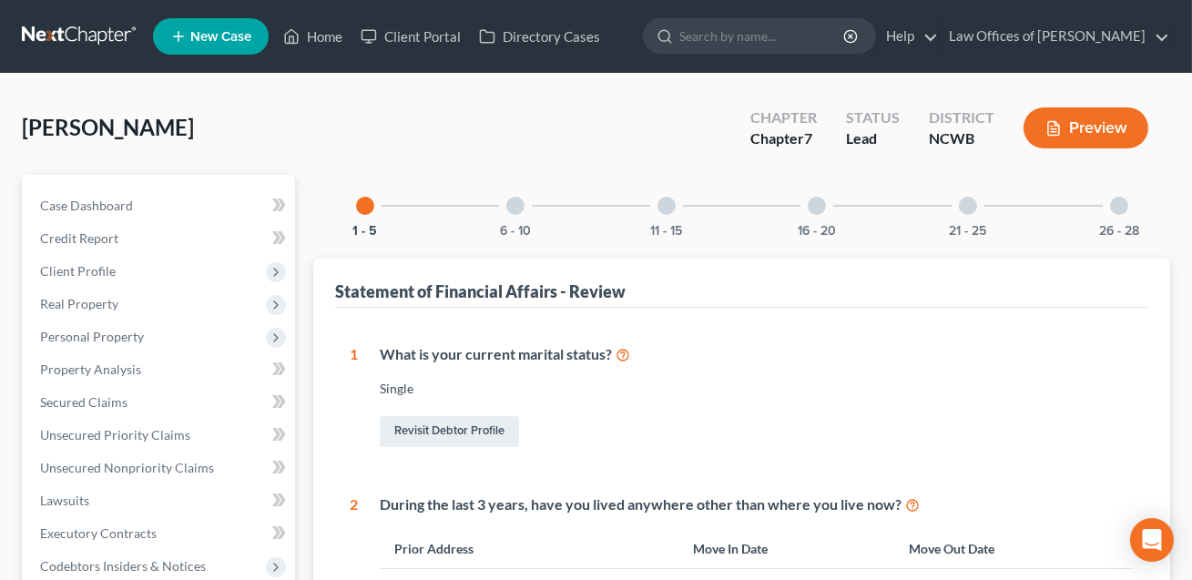
click at [1116, 212] on div at bounding box center [1119, 206] width 18 height 18
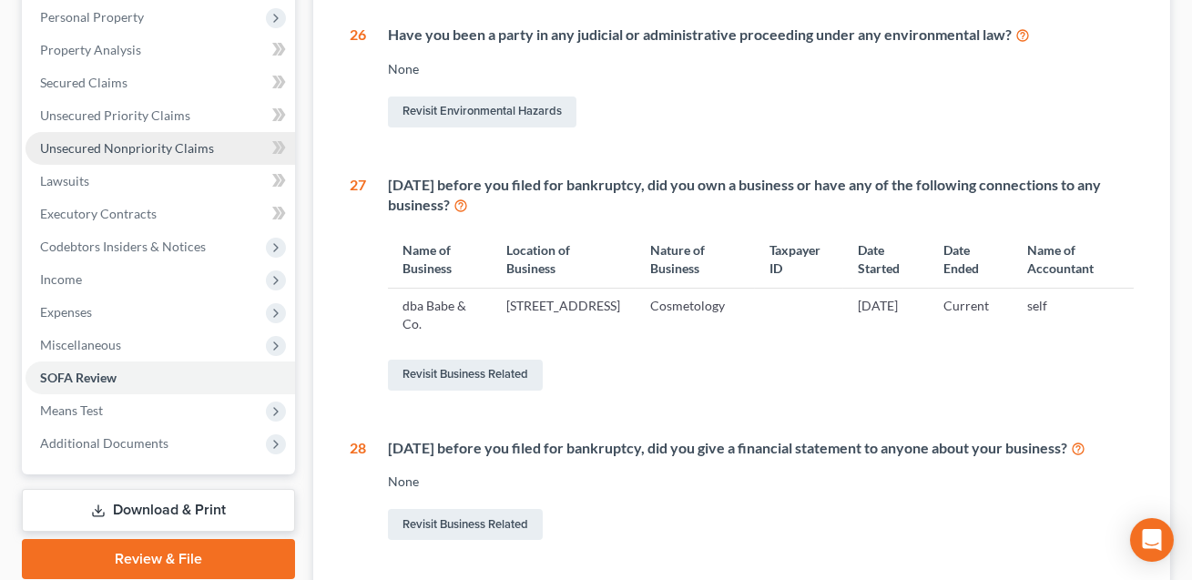
scroll to position [492, 0]
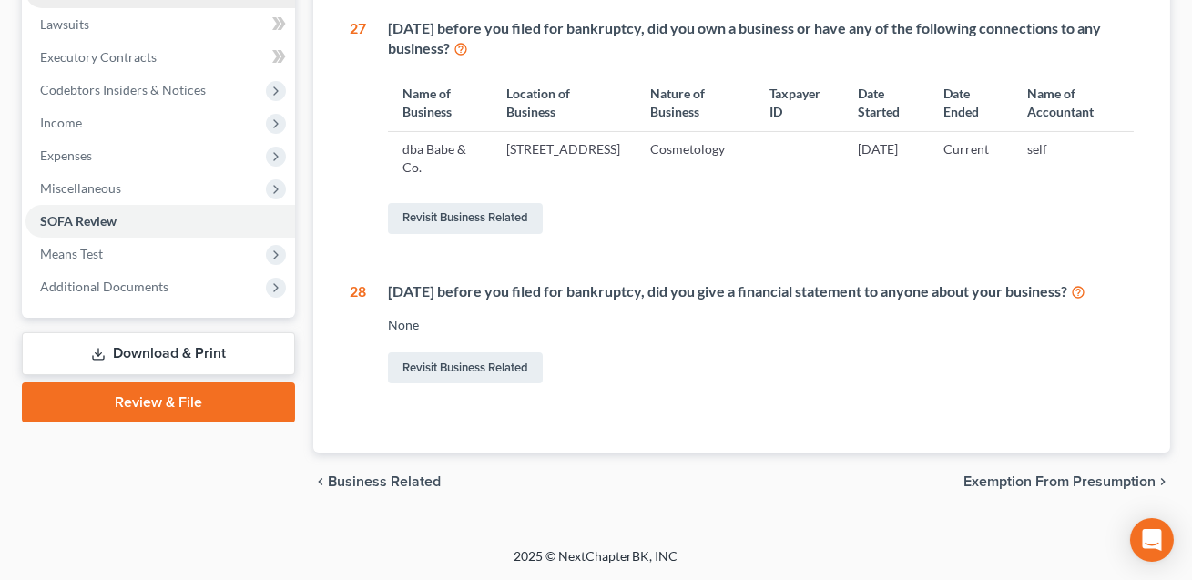
click at [133, 332] on link "Download & Print" at bounding box center [158, 353] width 273 height 43
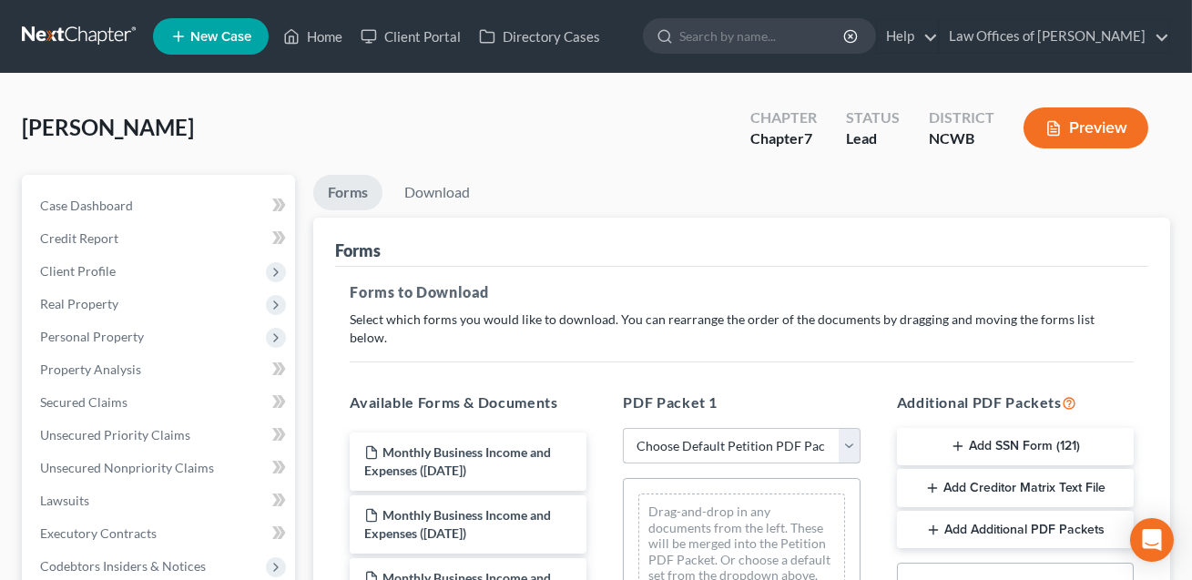
click at [655, 428] on select "Choose Default Petition PDF Packet Complete Bankruptcy Petition (all forms and …" at bounding box center [741, 446] width 237 height 36
select select "0"
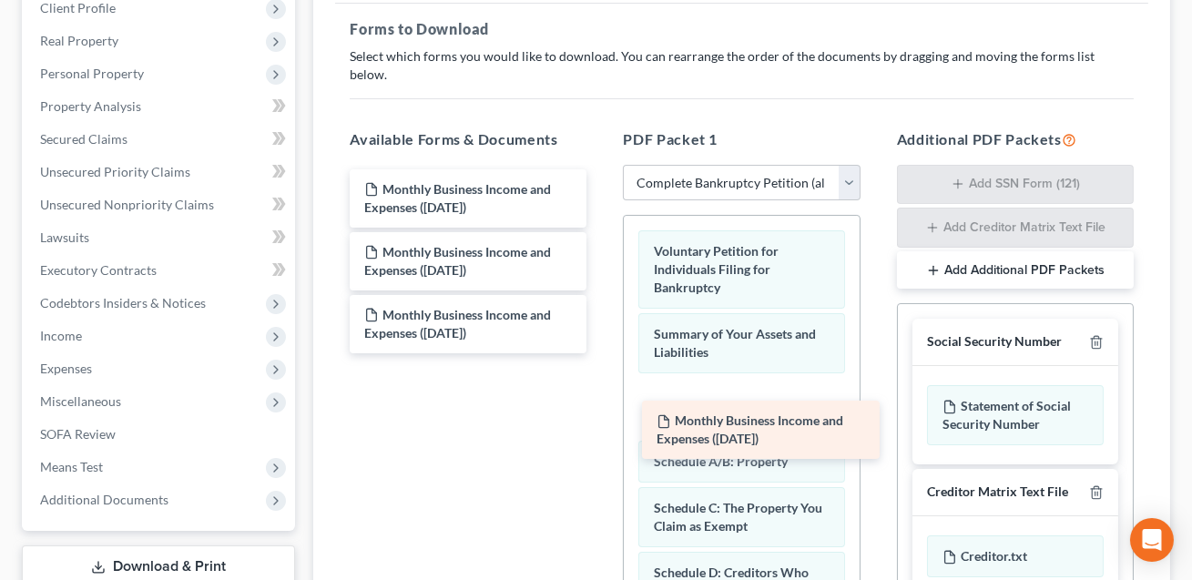
drag, startPoint x: 475, startPoint y: 180, endPoint x: 770, endPoint y: 440, distance: 392.8
click at [601, 353] on div "Monthly Business Income and Expenses (10/04/2025) Monthly Business Income and E…" at bounding box center [468, 261] width 266 height 184
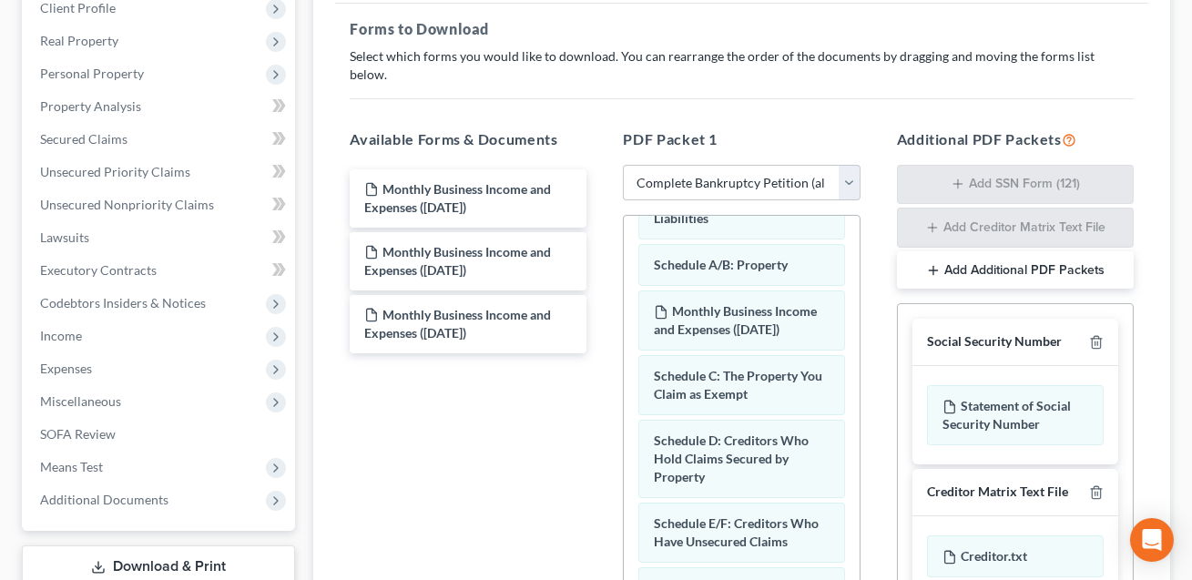
scroll to position [155, 0]
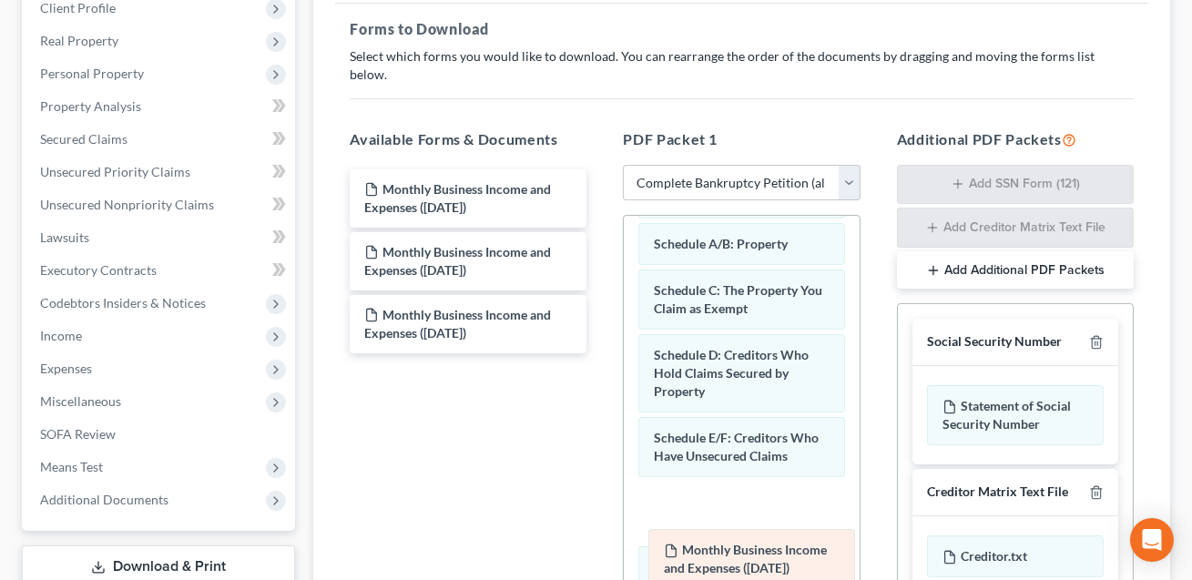
drag, startPoint x: 734, startPoint y: 275, endPoint x: 744, endPoint y: 554, distance: 278.8
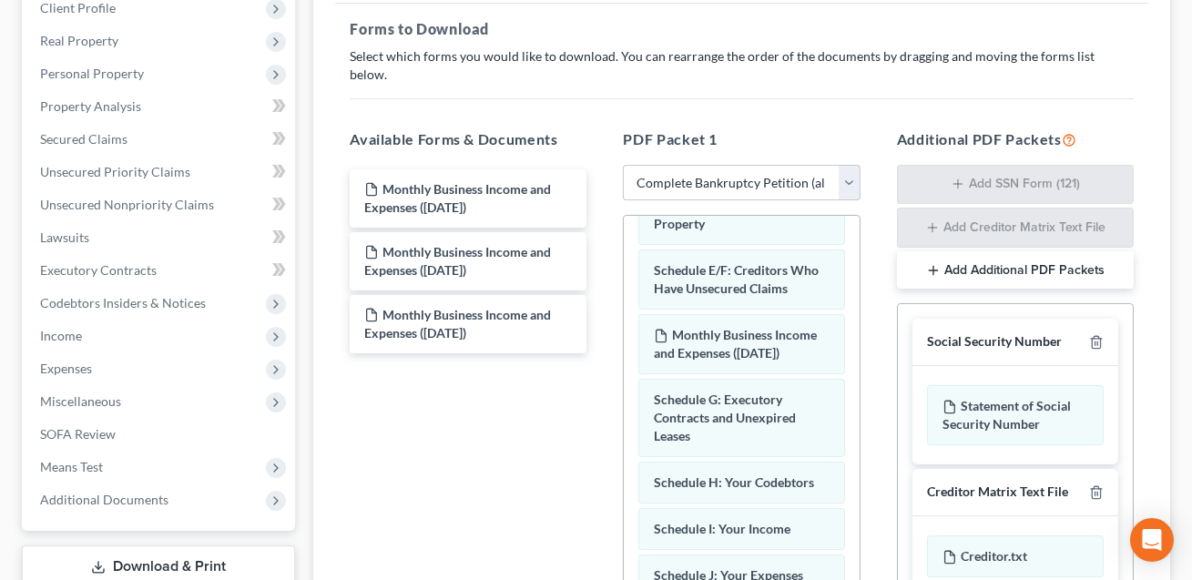
scroll to position [343, 0]
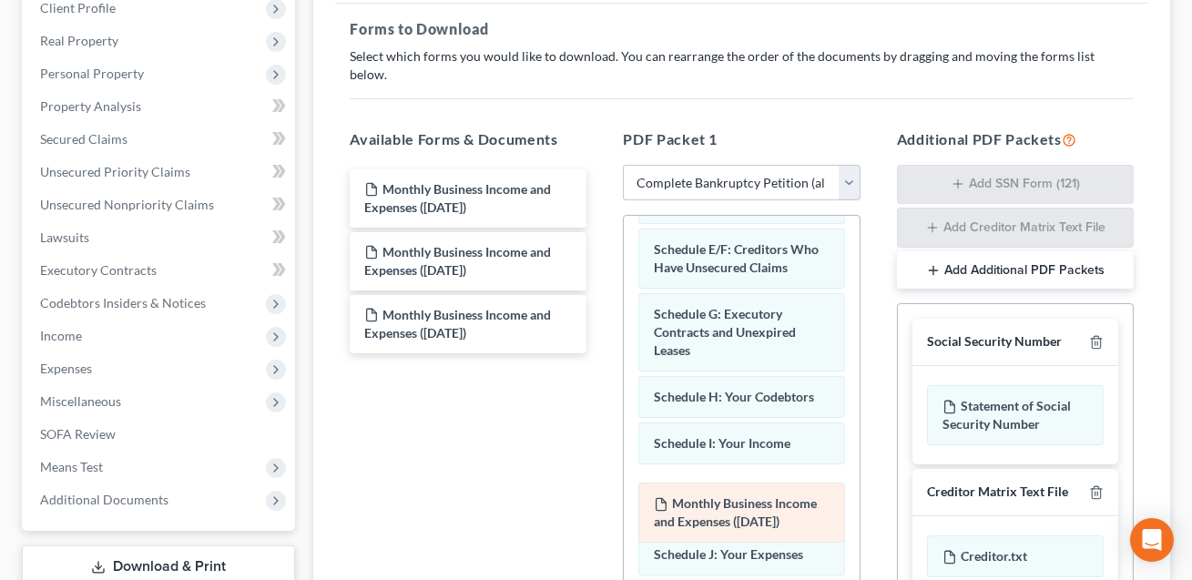
drag, startPoint x: 727, startPoint y: 295, endPoint x: 727, endPoint y: 503, distance: 207.6
click at [727, 503] on div "Monthly Business Income and Expenses (10/04/2025) Voluntary Petition for Indivi…" at bounding box center [741, 560] width 235 height 1375
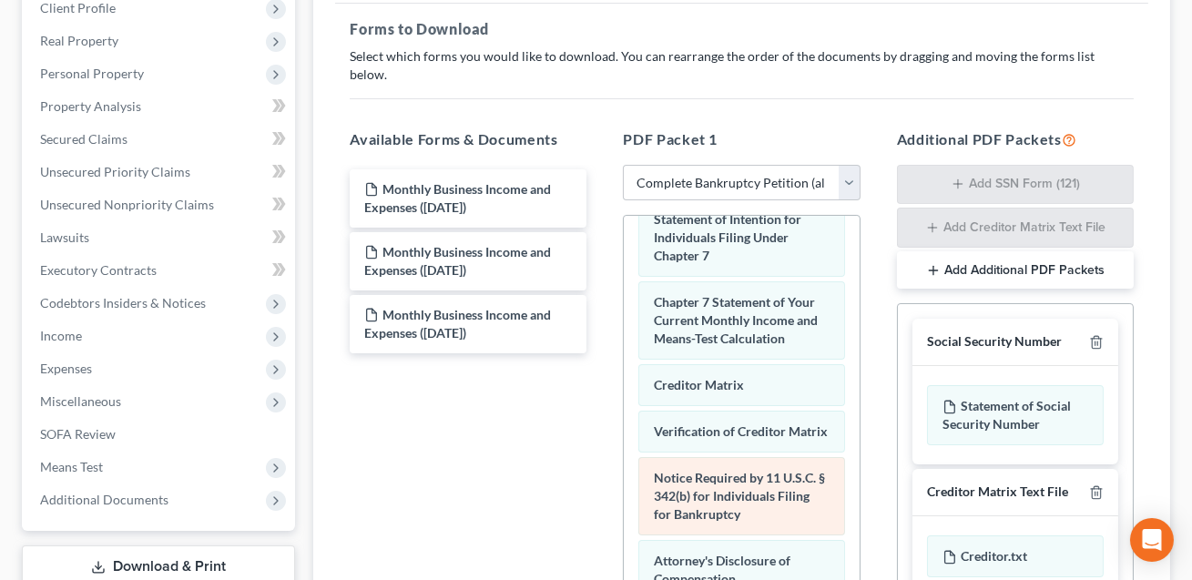
scroll to position [544, 0]
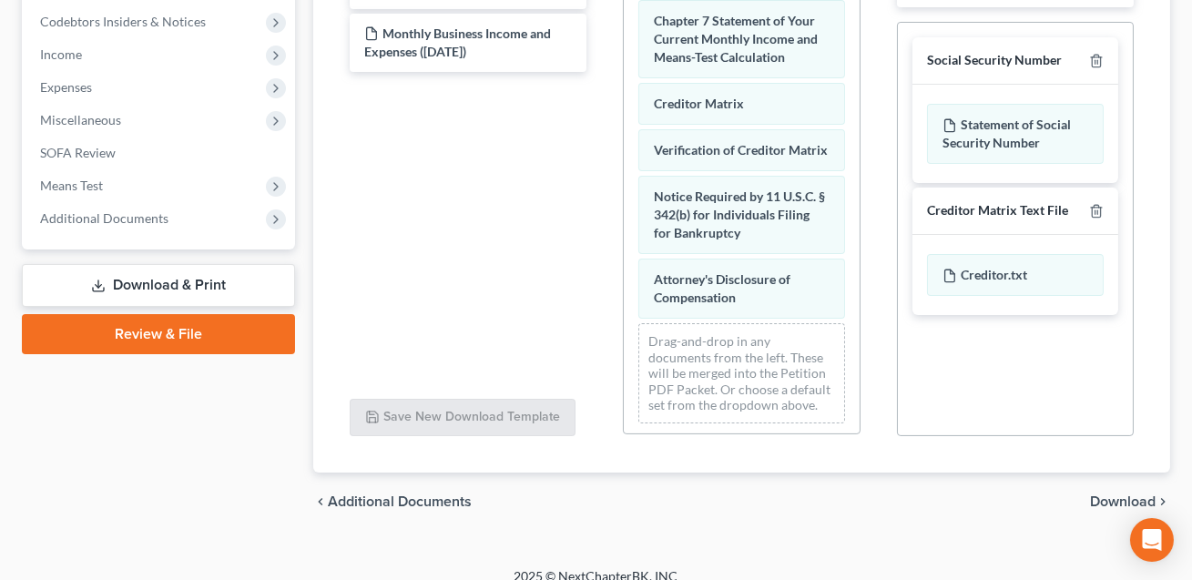
click at [1114, 494] on span "Download" at bounding box center [1123, 501] width 66 height 15
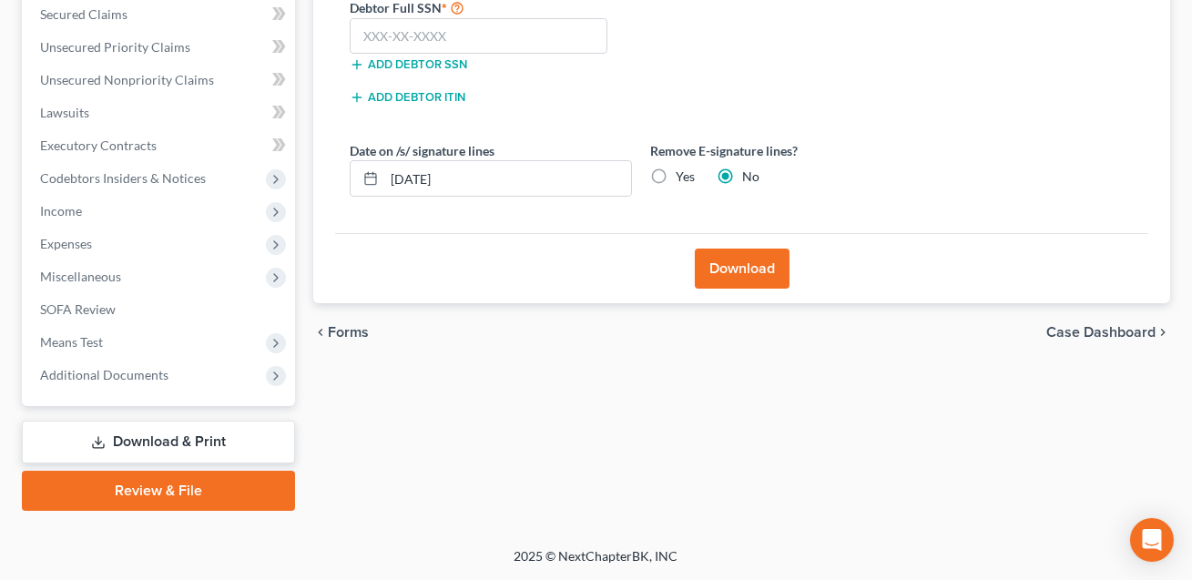
scroll to position [385, 0]
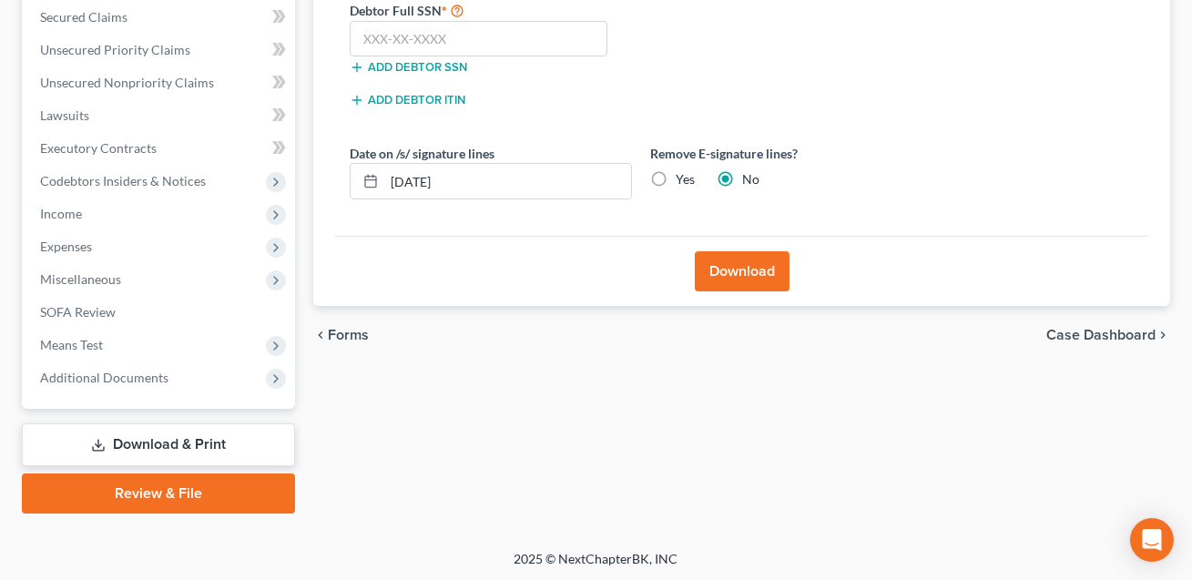
click at [336, 330] on span "Forms" at bounding box center [348, 335] width 41 height 15
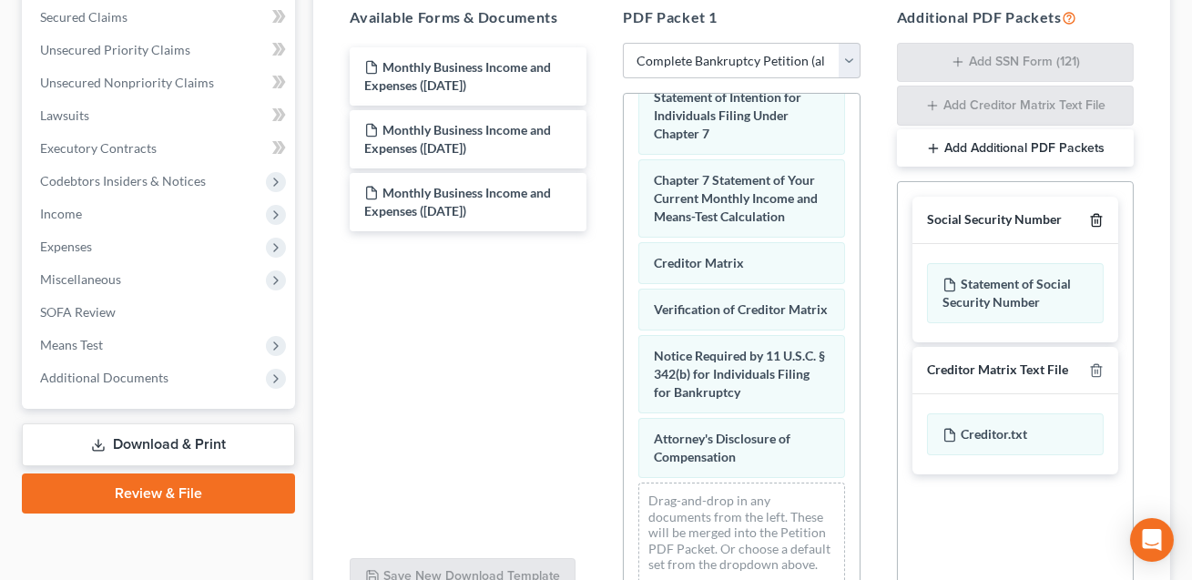
click at [1102, 213] on icon "button" at bounding box center [1096, 220] width 15 height 15
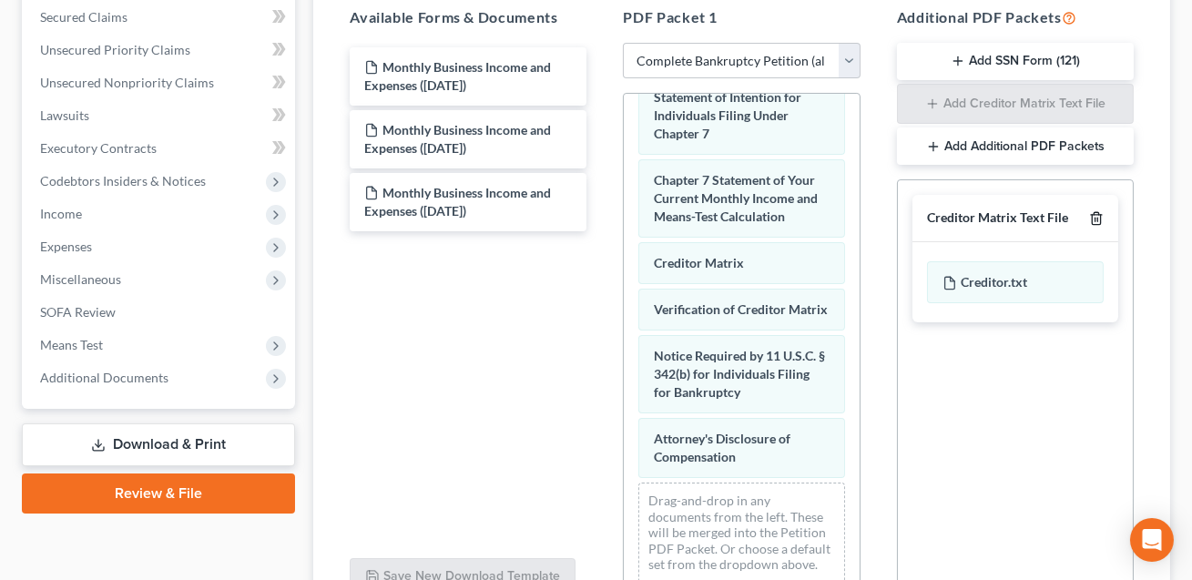
click at [1102, 211] on icon "button" at bounding box center [1096, 218] width 15 height 15
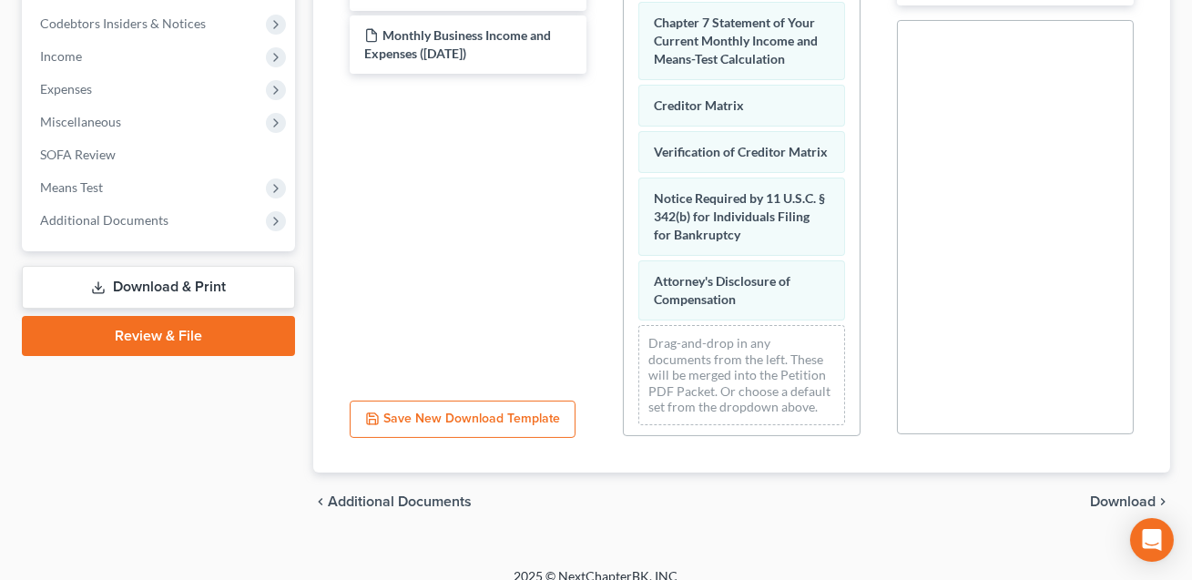
click at [1120, 494] on span "Download" at bounding box center [1123, 501] width 66 height 15
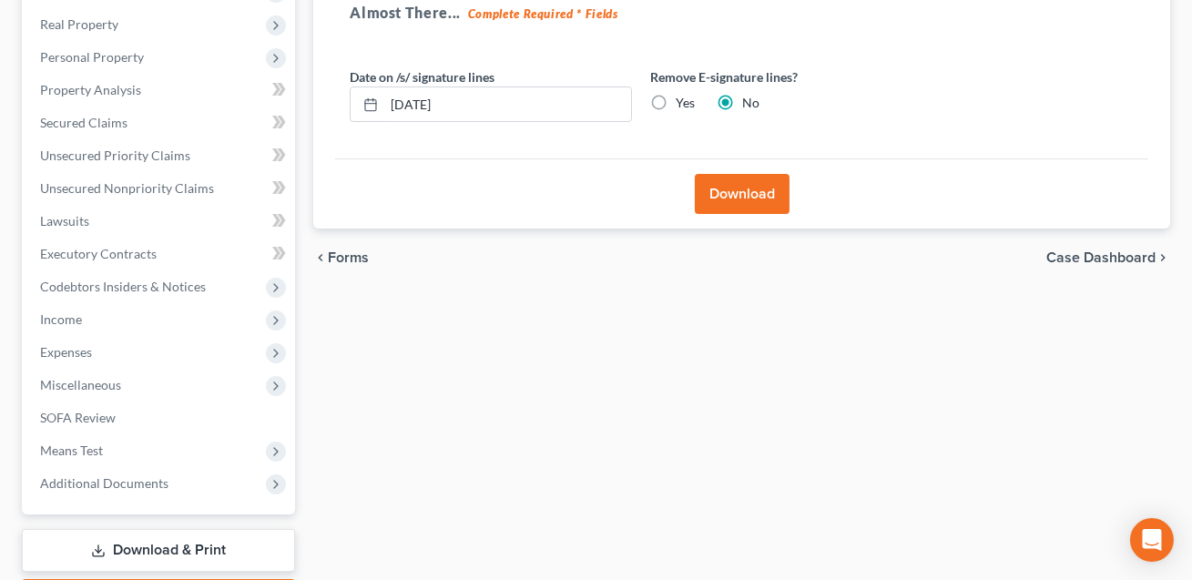
scroll to position [268, 0]
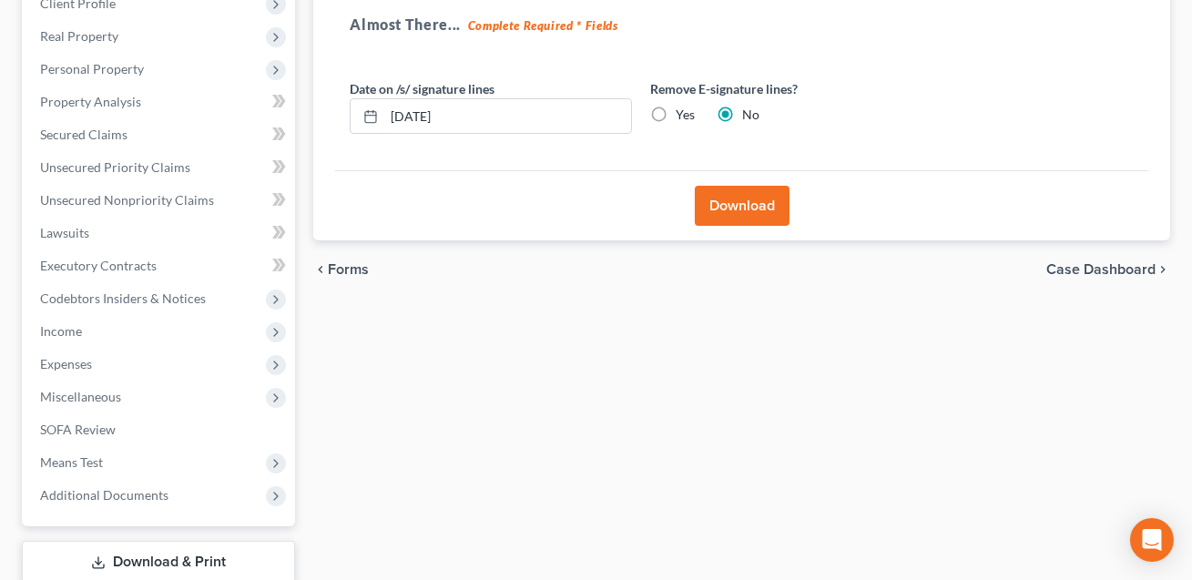
click at [740, 210] on button "Download" at bounding box center [742, 206] width 95 height 40
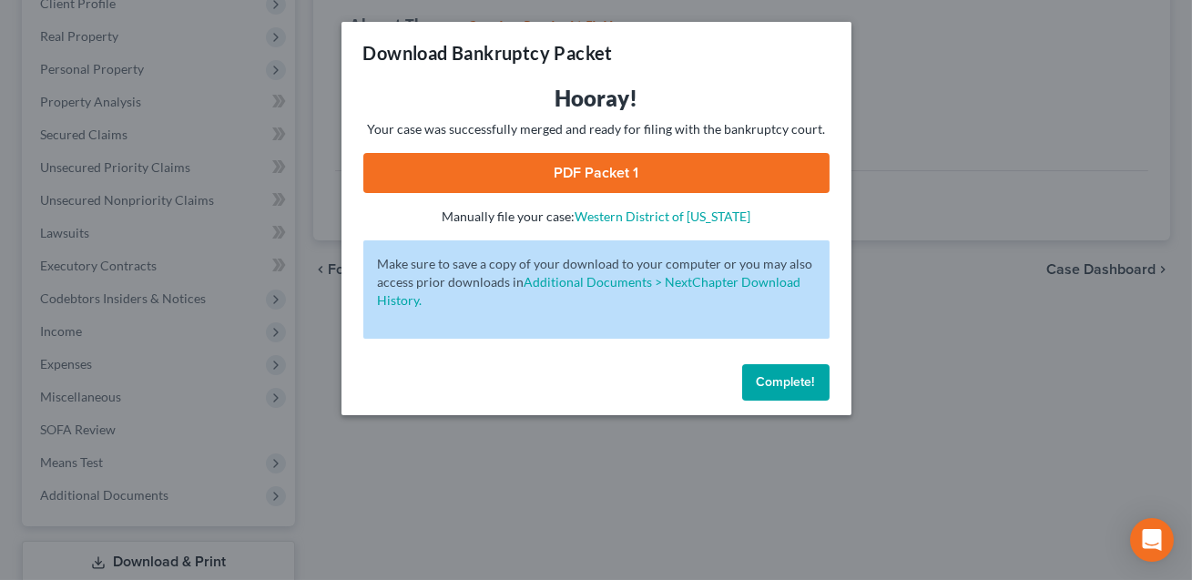
click at [623, 196] on div "Hooray! Your case was successfully merged and ready for filing with the bankrup…" at bounding box center [596, 155] width 466 height 142
click at [625, 183] on link "PDF Packet 1" at bounding box center [596, 173] width 466 height 40
